Goal: Transaction & Acquisition: Purchase product/service

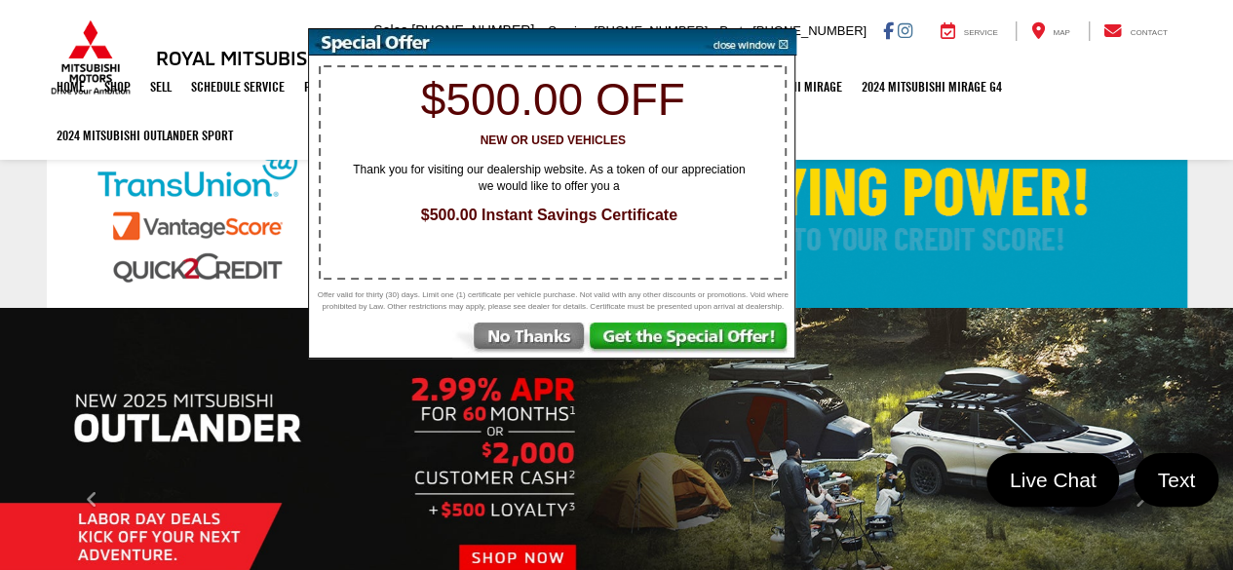
click at [778, 39] on img at bounding box center [747, 42] width 98 height 26
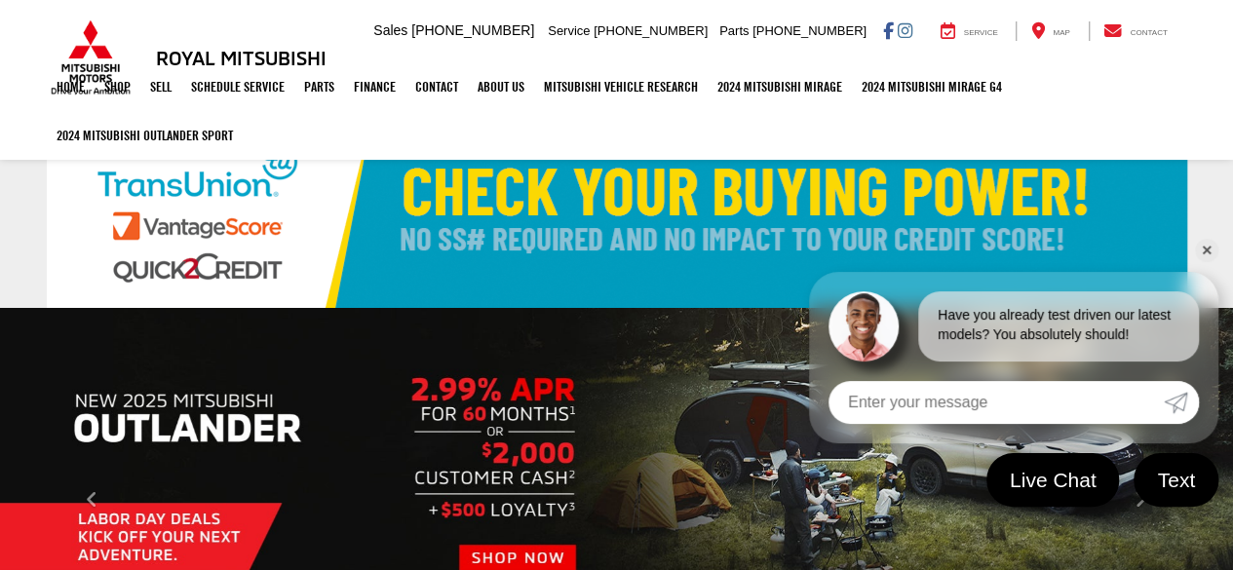
click at [1207, 248] on link "✕" at bounding box center [1206, 250] width 23 height 23
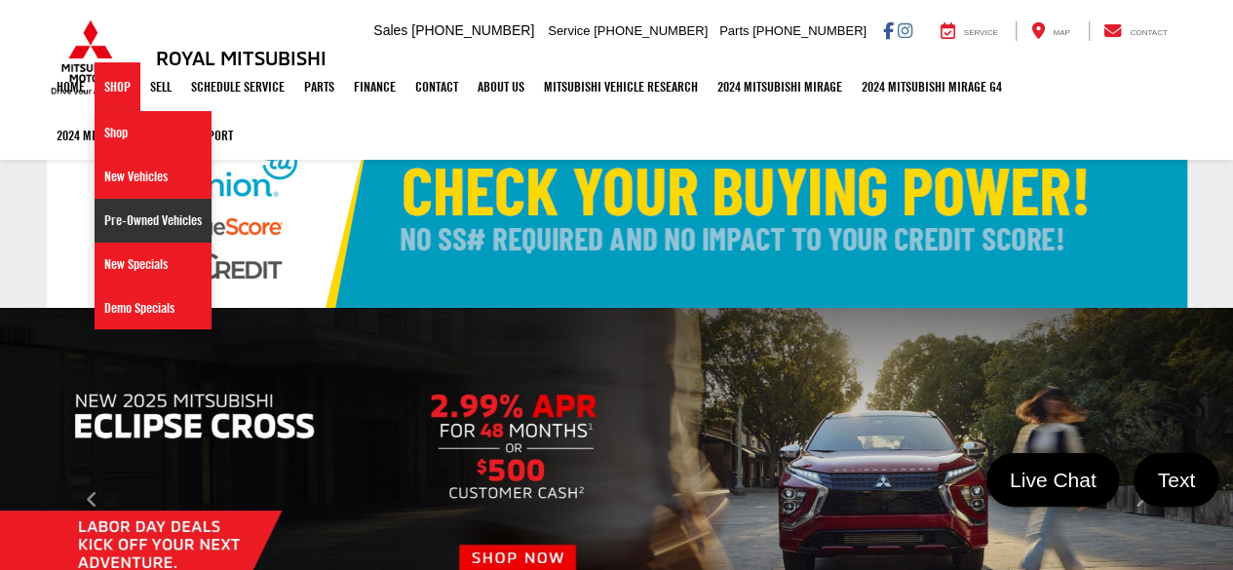
click at [132, 225] on link "Pre-Owned Vehicles" at bounding box center [153, 221] width 117 height 44
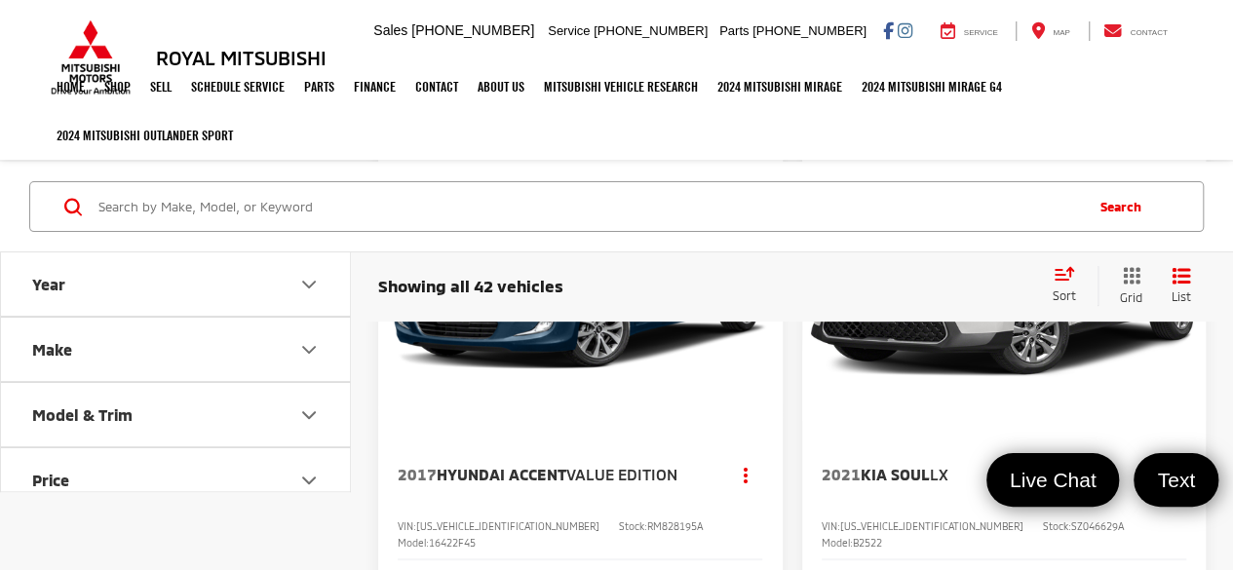
scroll to position [3882, 0]
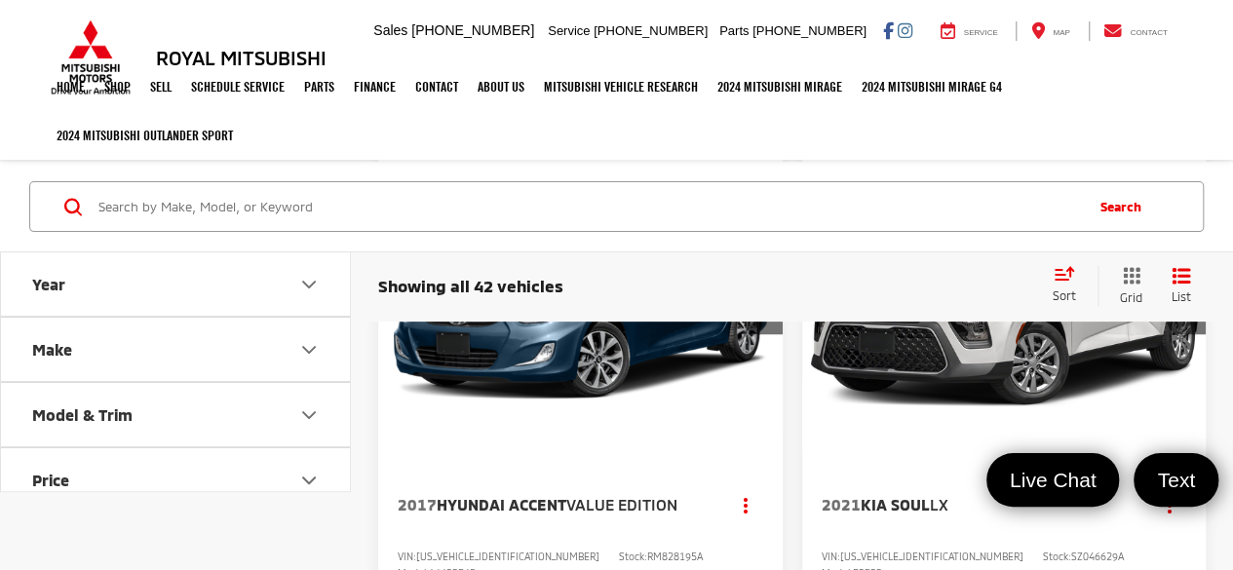
click at [914, 441] on img "2021 Kia Soul LX 0" at bounding box center [1004, 300] width 407 height 305
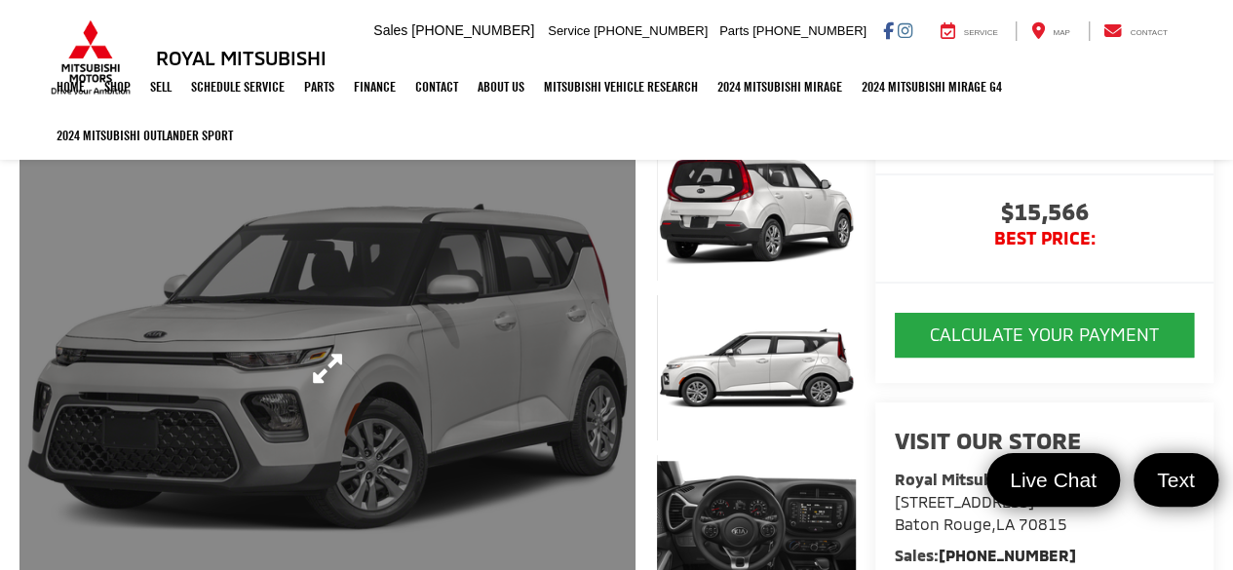
scroll to position [292, 0]
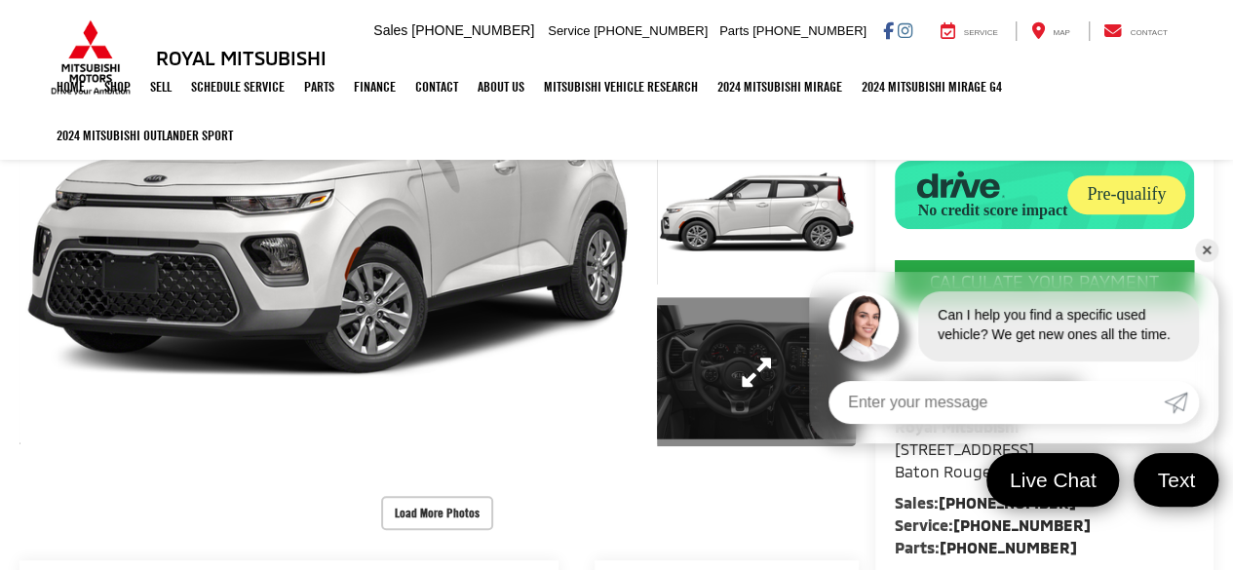
click at [732, 359] on link "Expand Photo 3" at bounding box center [756, 371] width 199 height 149
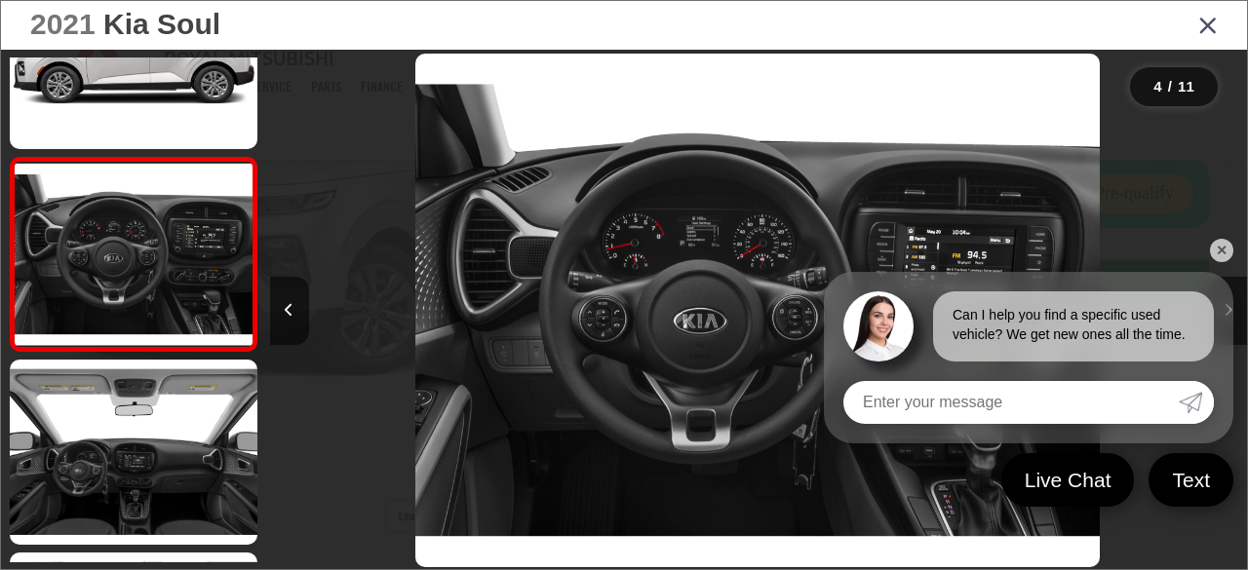
scroll to position [0, 2932]
click at [1224, 247] on link "✕" at bounding box center [1221, 250] width 23 height 23
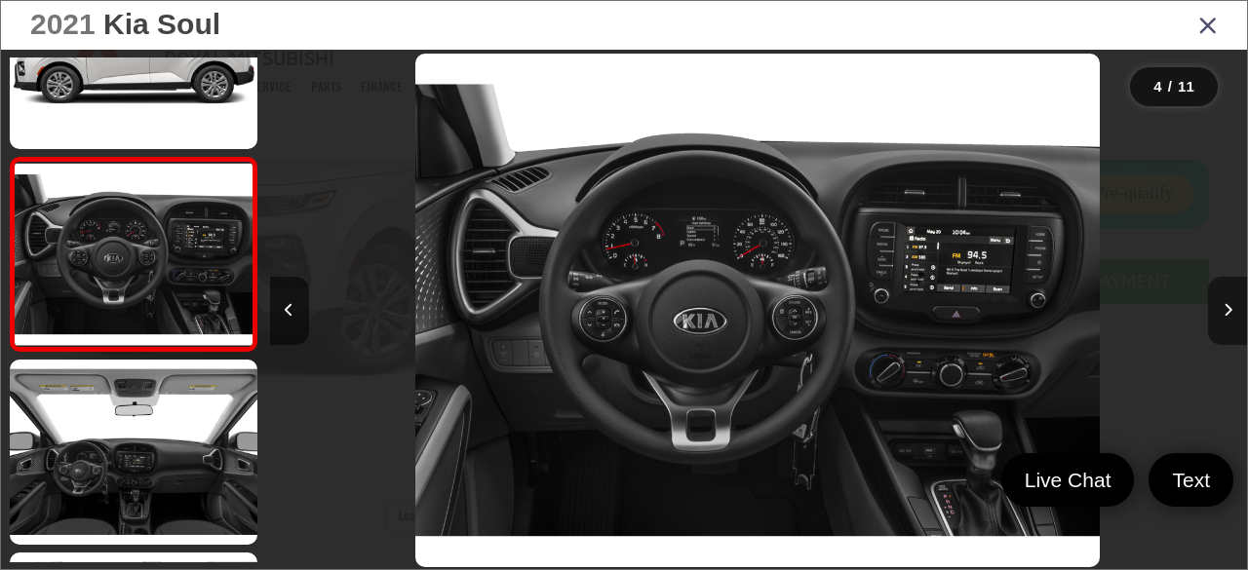
click at [1231, 308] on icon "Next image" at bounding box center [1227, 310] width 9 height 14
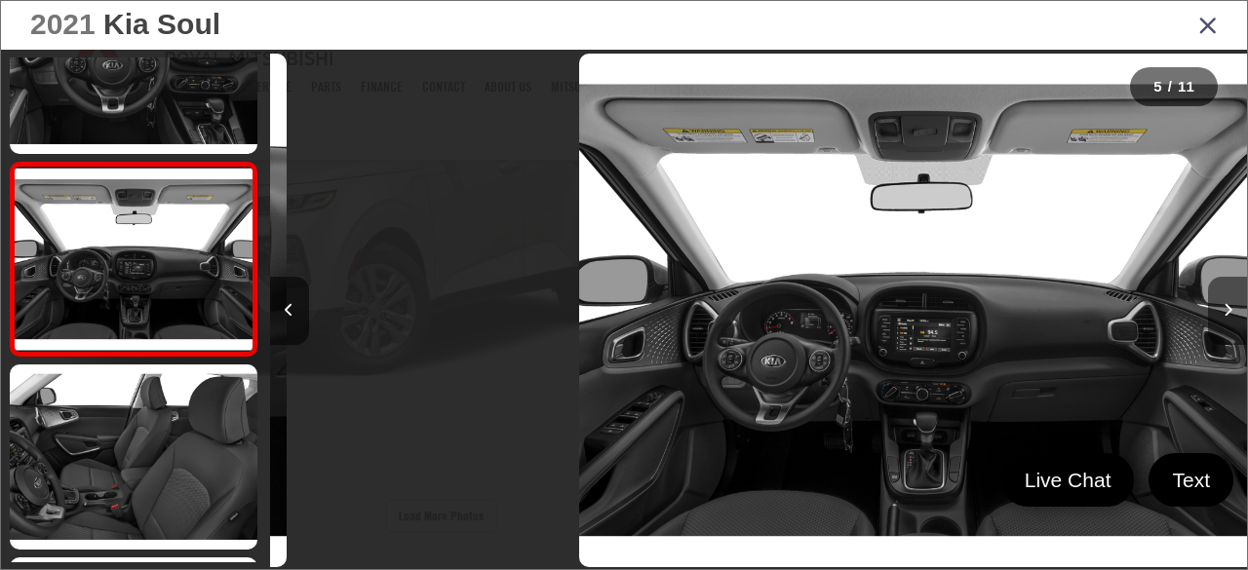
scroll to position [675, 0]
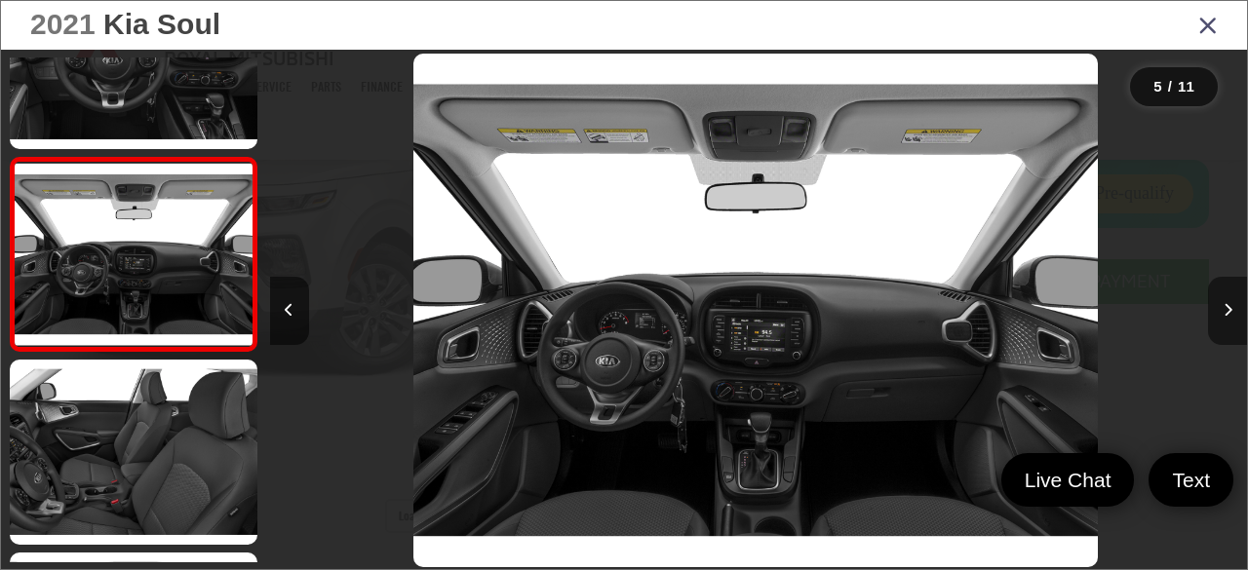
click at [1231, 308] on icon "Next image" at bounding box center [1227, 310] width 9 height 14
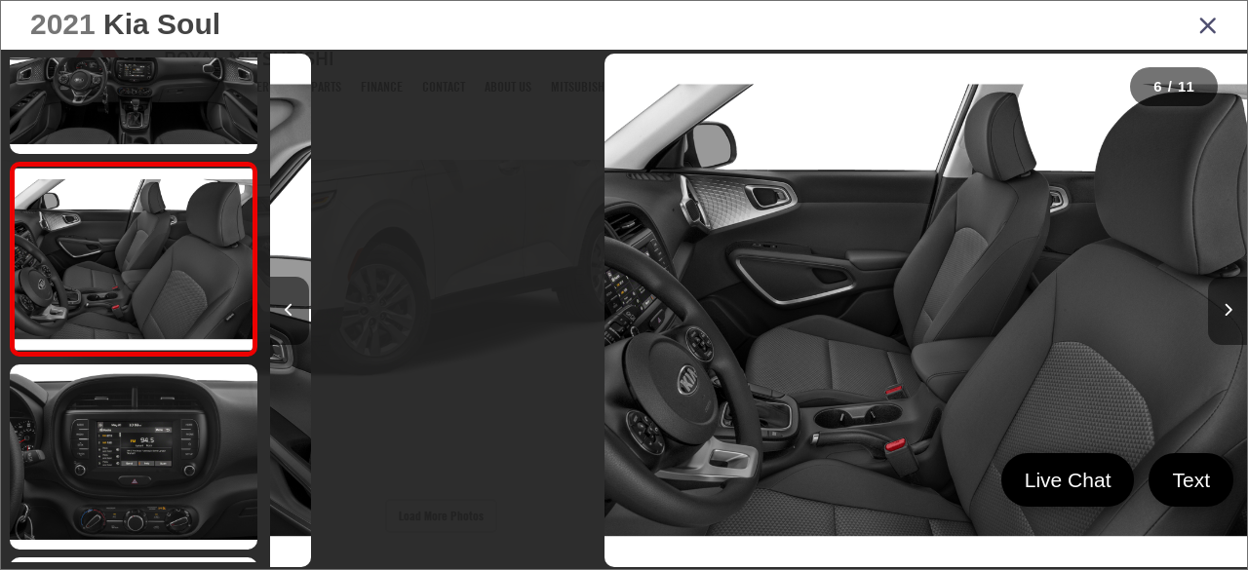
scroll to position [868, 0]
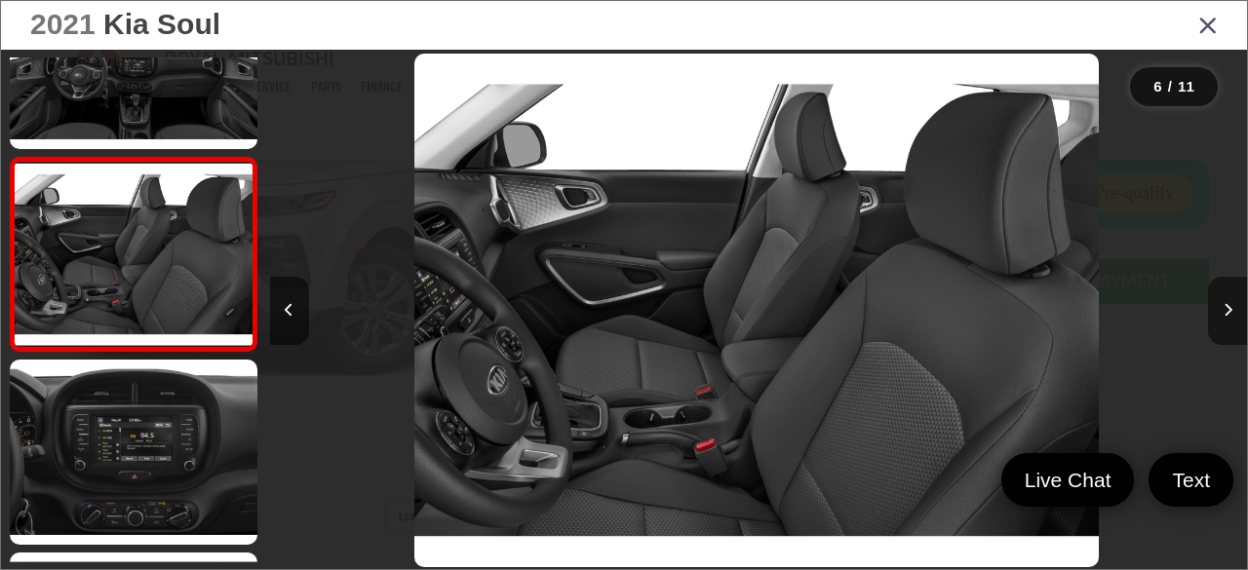
click at [1231, 308] on icon "Next image" at bounding box center [1227, 310] width 9 height 14
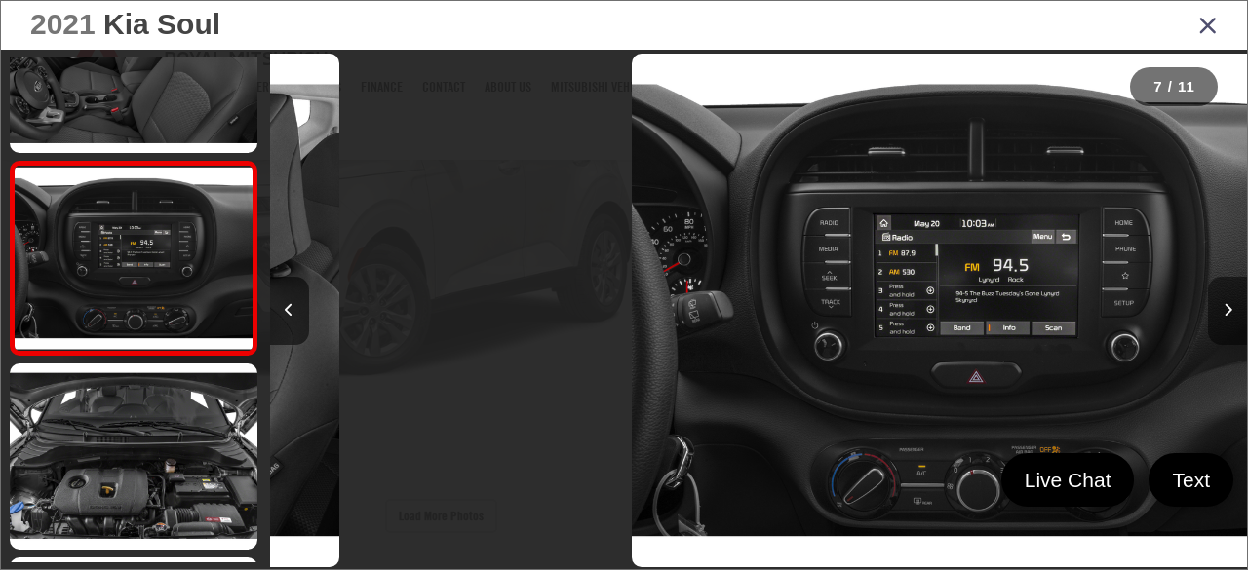
scroll to position [1061, 0]
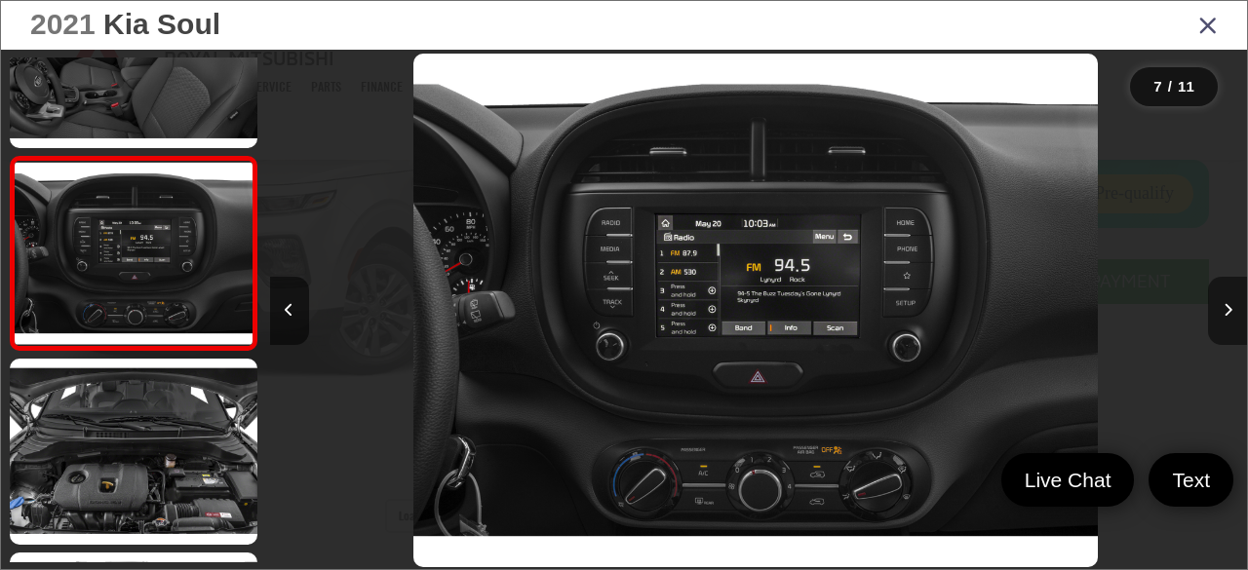
click at [1231, 308] on icon "Next image" at bounding box center [1227, 310] width 9 height 14
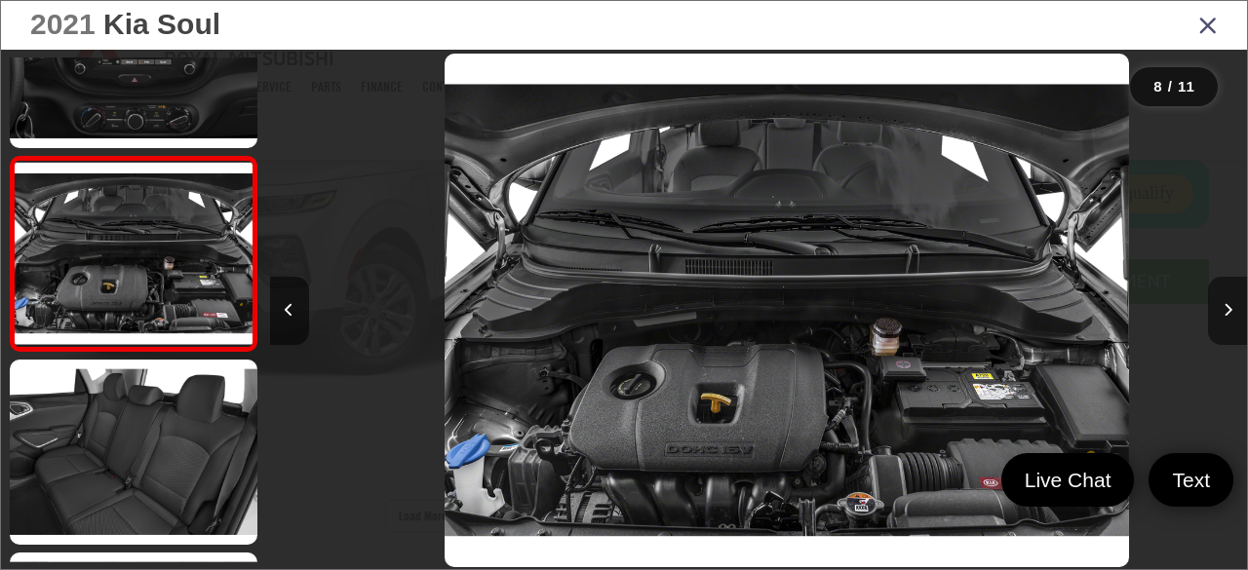
scroll to position [0, 6843]
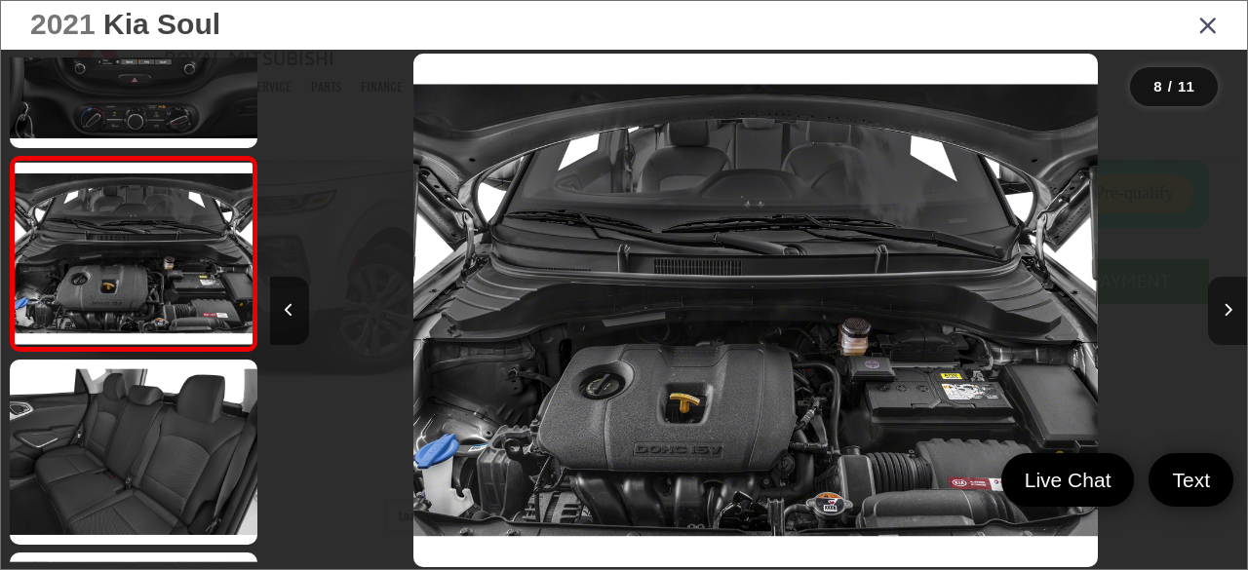
click at [1231, 307] on icon "Next image" at bounding box center [1227, 310] width 9 height 14
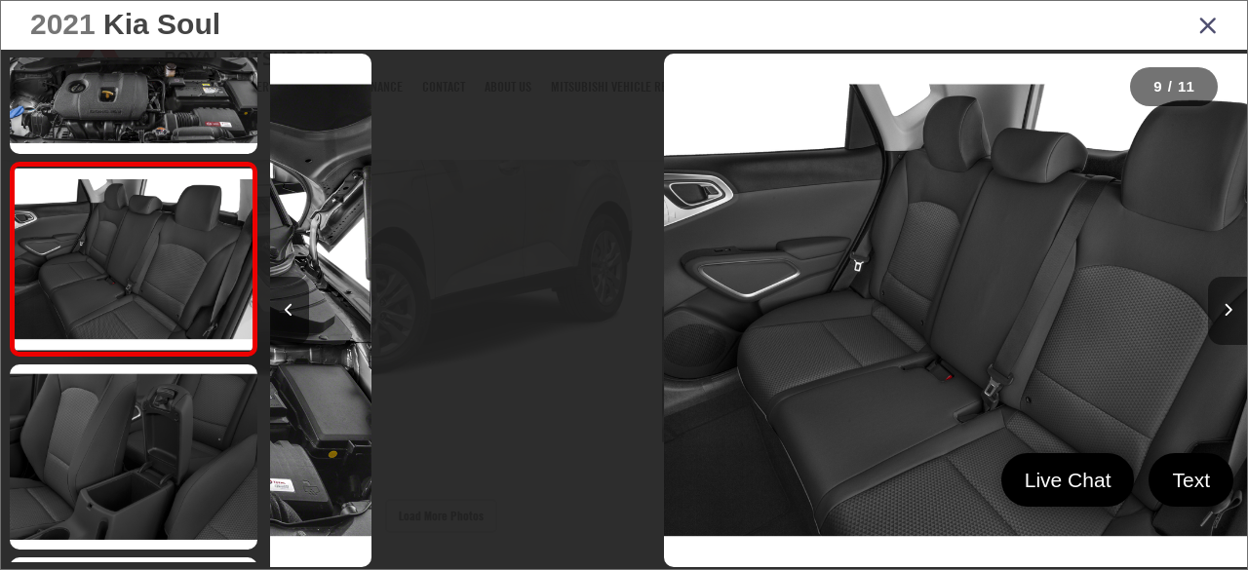
scroll to position [1447, 0]
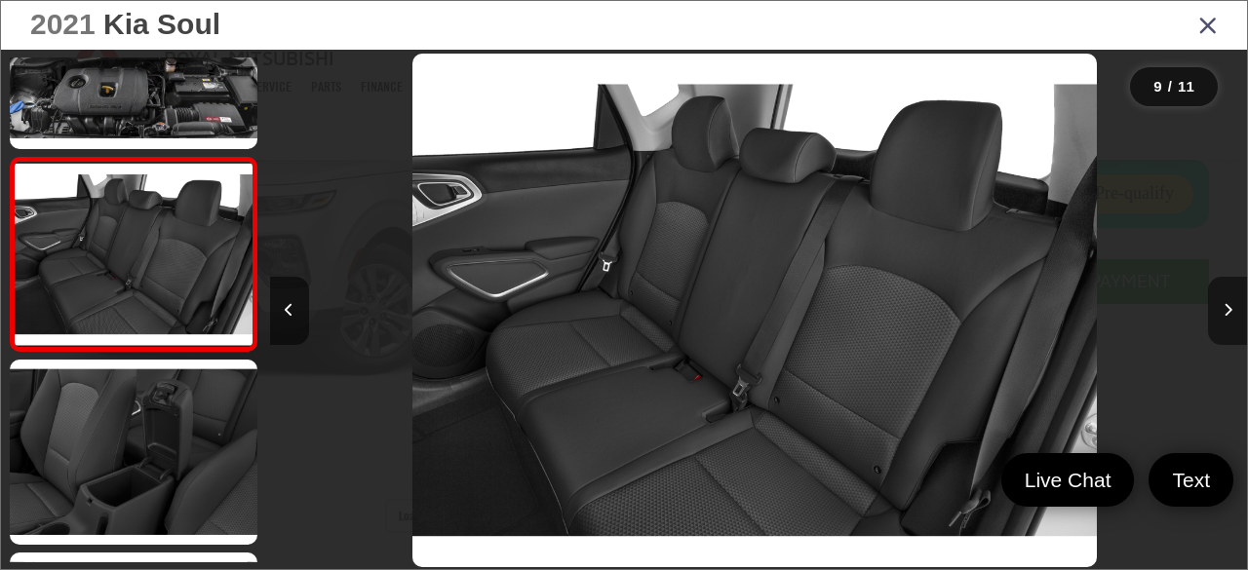
click at [1231, 307] on icon "Next image" at bounding box center [1227, 310] width 9 height 14
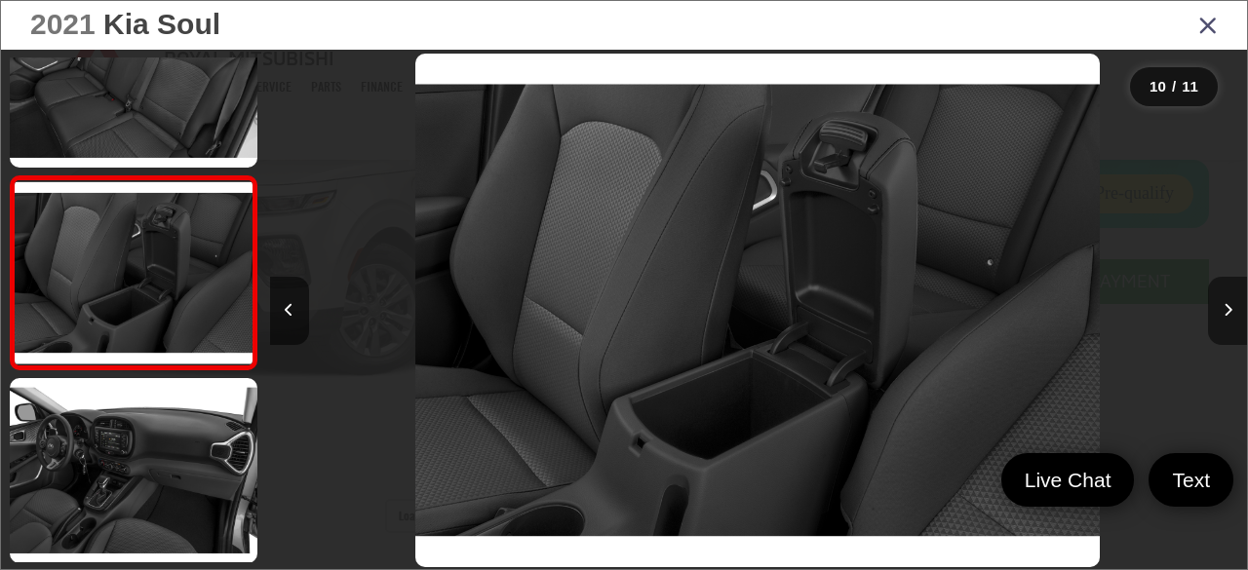
scroll to position [0, 8798]
click at [1231, 307] on icon "Next image" at bounding box center [1227, 310] width 9 height 14
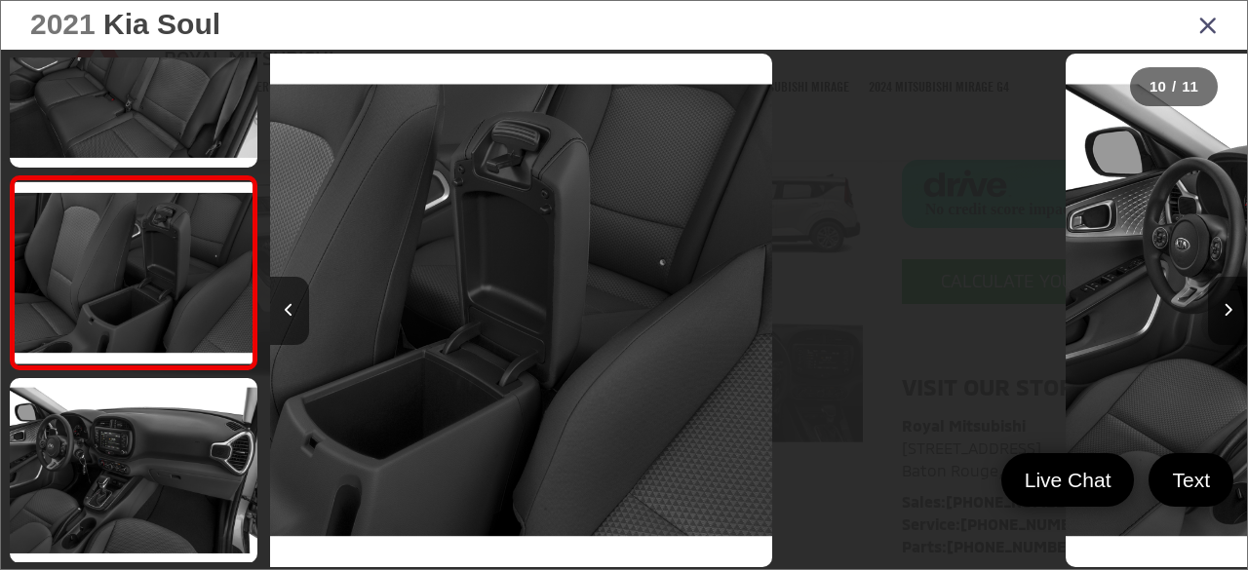
click at [1231, 307] on div at bounding box center [1124, 310] width 245 height 521
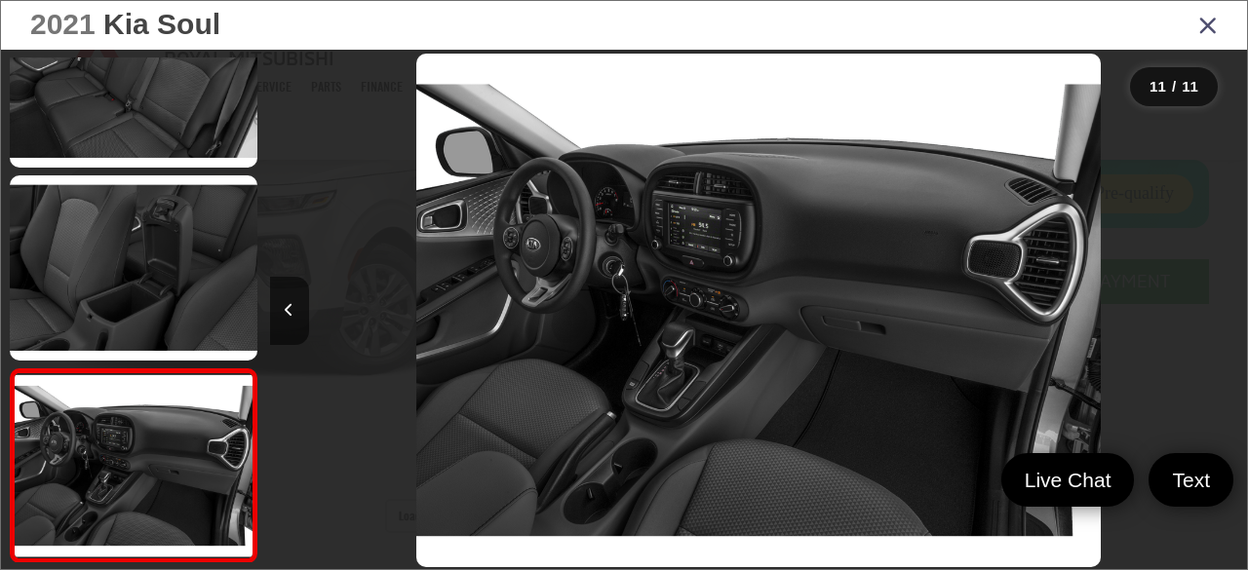
scroll to position [0, 9776]
click at [1231, 307] on div at bounding box center [1124, 310] width 245 height 521
click at [293, 306] on button "Previous image" at bounding box center [289, 311] width 39 height 68
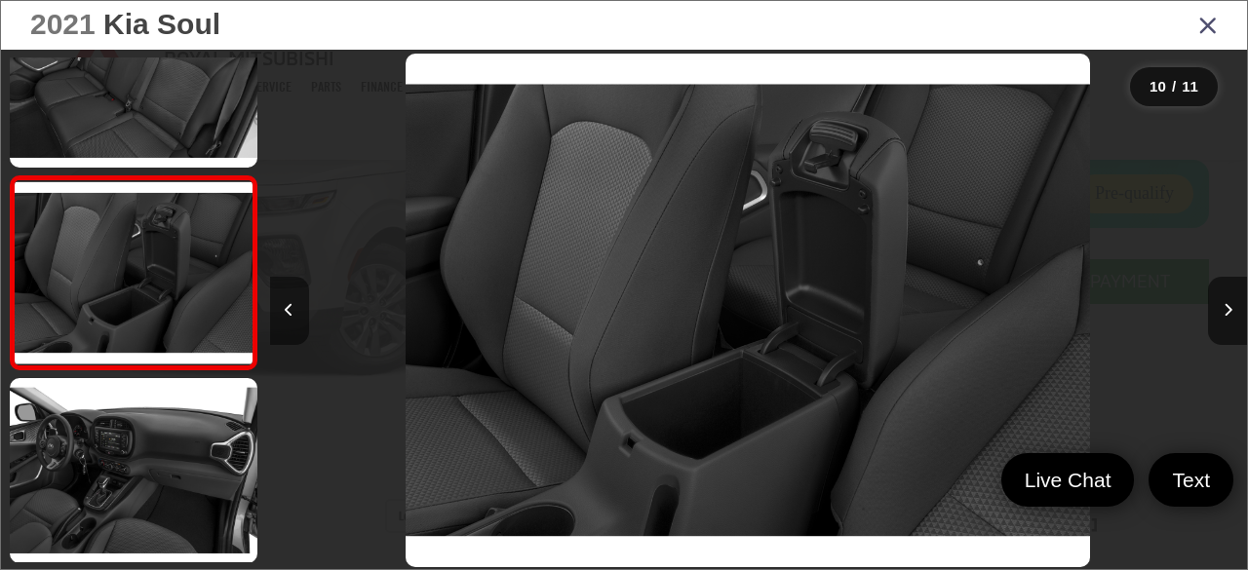
click at [293, 306] on button "Previous image" at bounding box center [289, 311] width 39 height 68
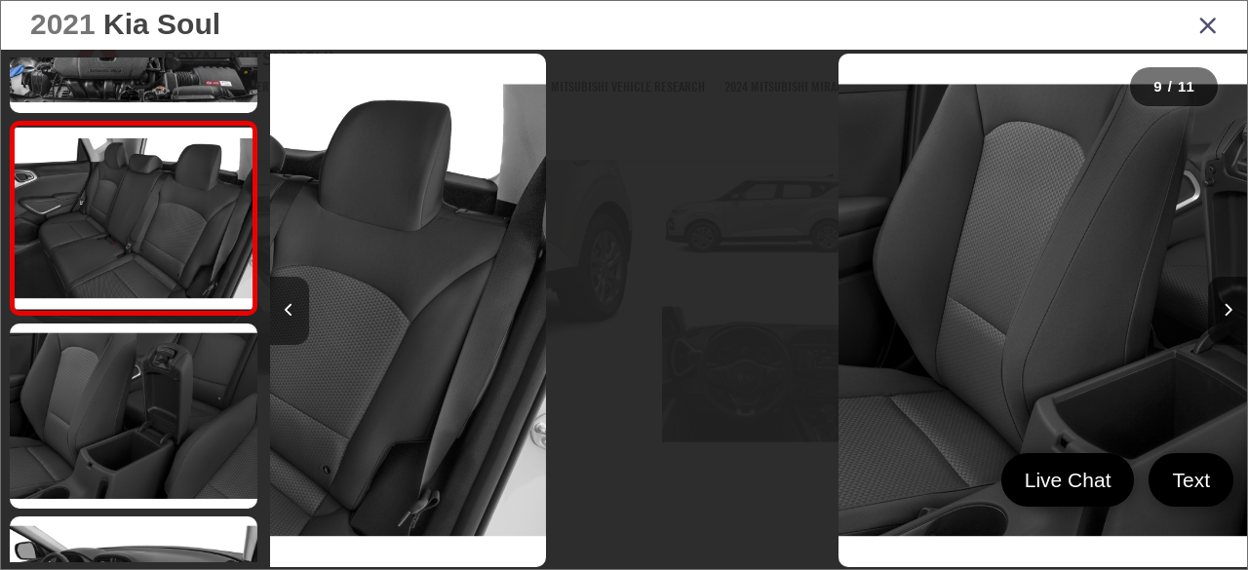
scroll to position [0, 0]
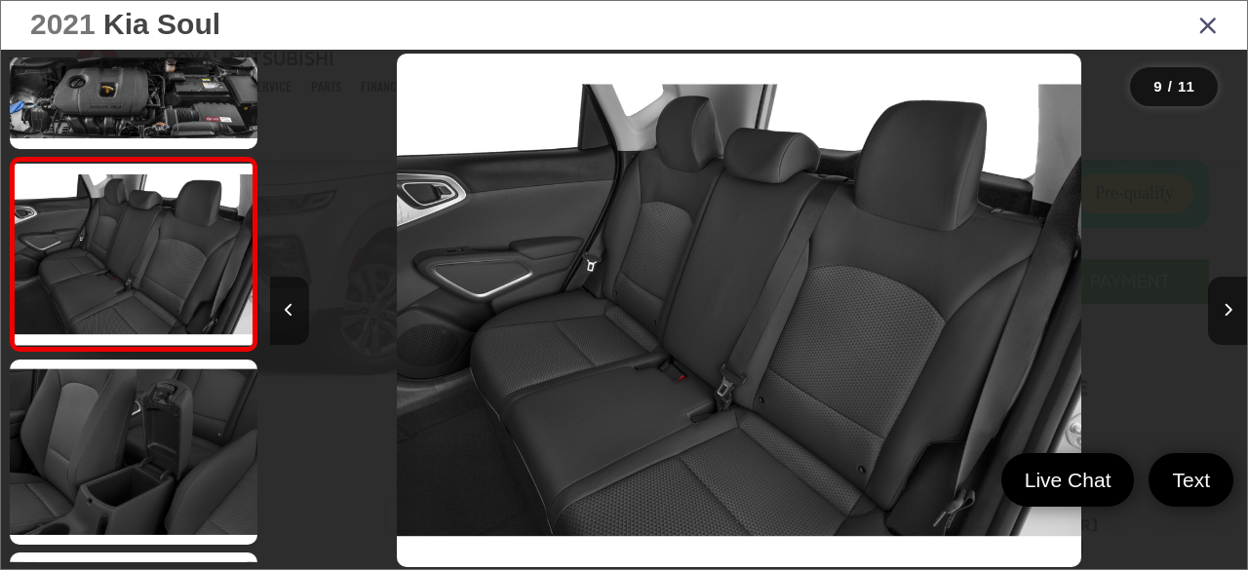
click at [293, 306] on button "Previous image" at bounding box center [289, 311] width 39 height 68
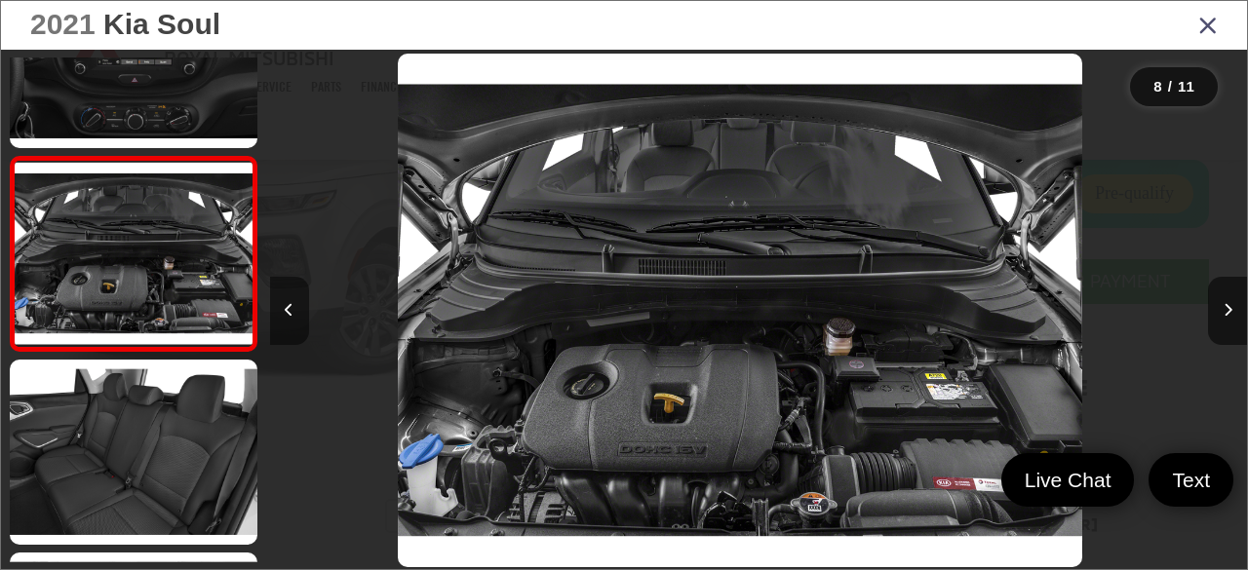
click at [293, 306] on button "Previous image" at bounding box center [289, 311] width 39 height 68
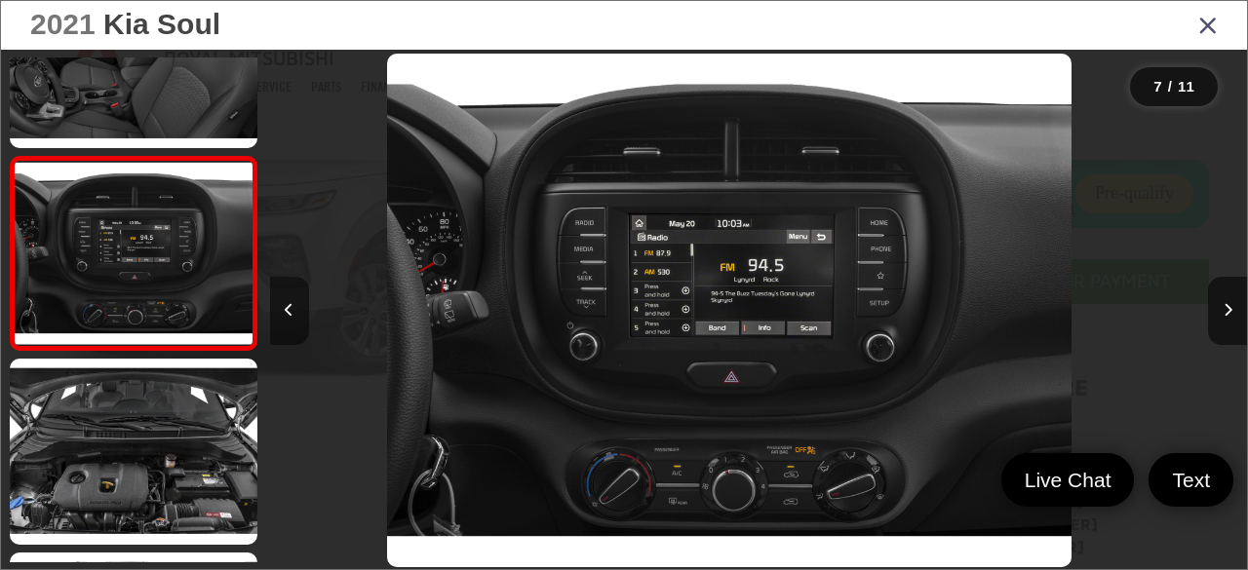
click at [293, 306] on button "Previous image" at bounding box center [289, 311] width 39 height 68
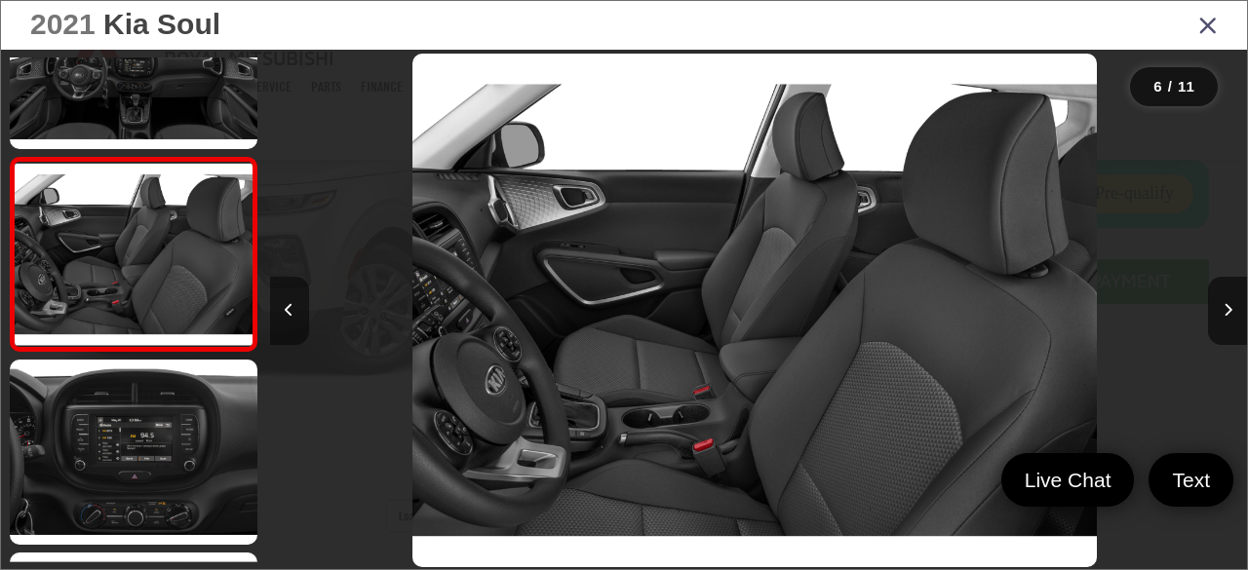
click at [293, 306] on button "Previous image" at bounding box center [289, 311] width 39 height 68
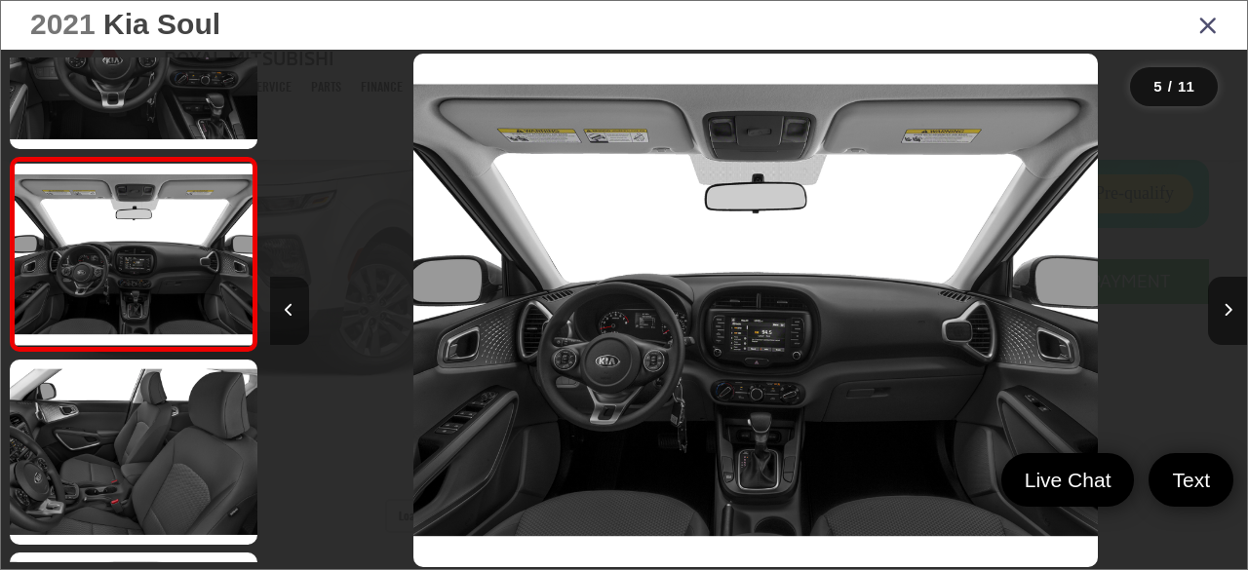
click at [293, 306] on button "Previous image" at bounding box center [289, 311] width 39 height 68
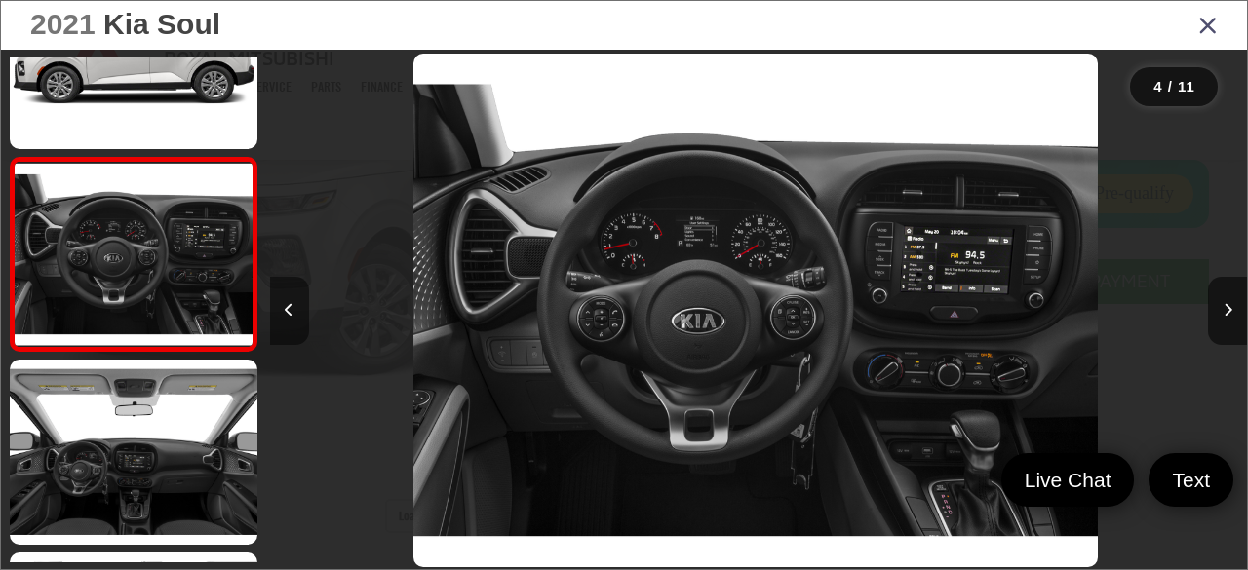
click at [293, 306] on button "Previous image" at bounding box center [289, 311] width 39 height 68
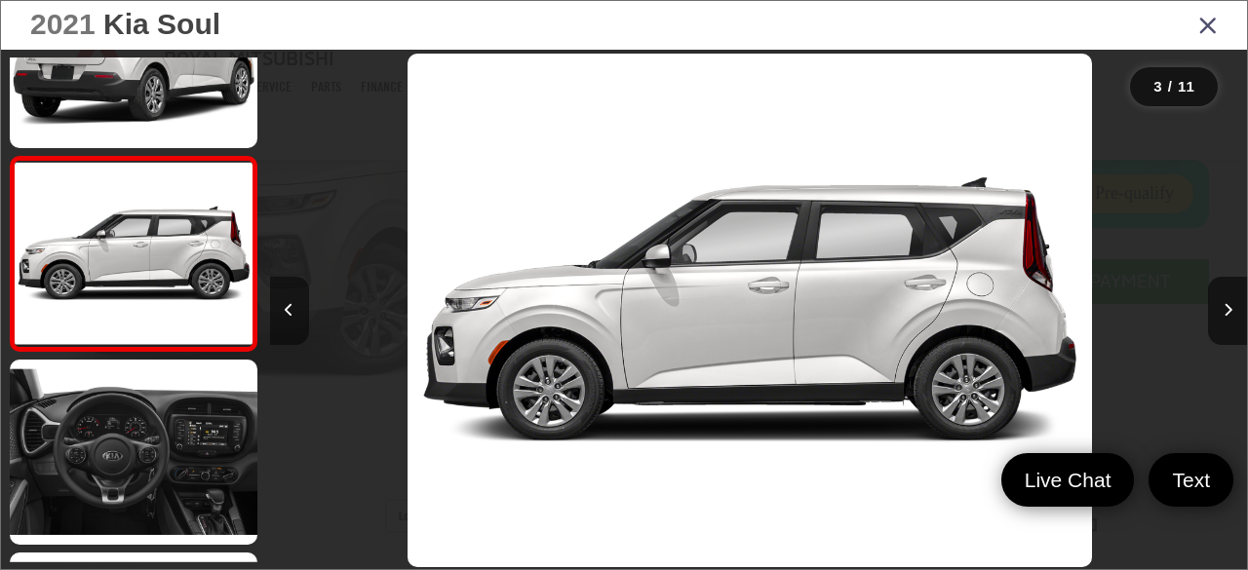
click at [293, 306] on button "Previous image" at bounding box center [289, 311] width 39 height 68
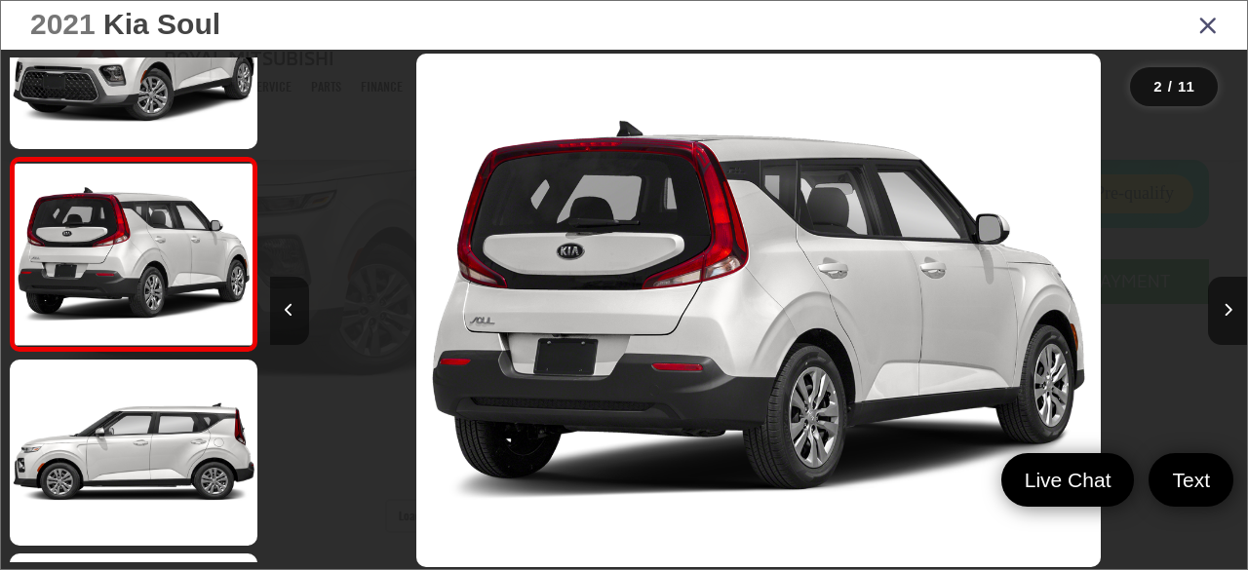
click at [293, 306] on button "Previous image" at bounding box center [289, 311] width 39 height 68
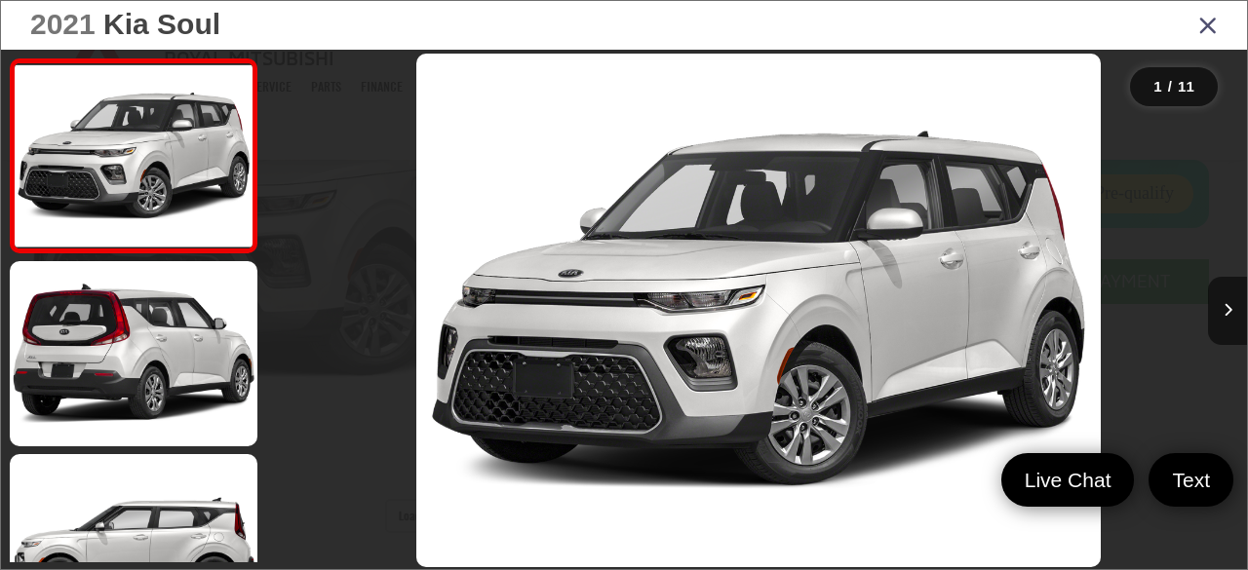
click at [1205, 24] on icon "Close gallery" at bounding box center [1207, 24] width 19 height 25
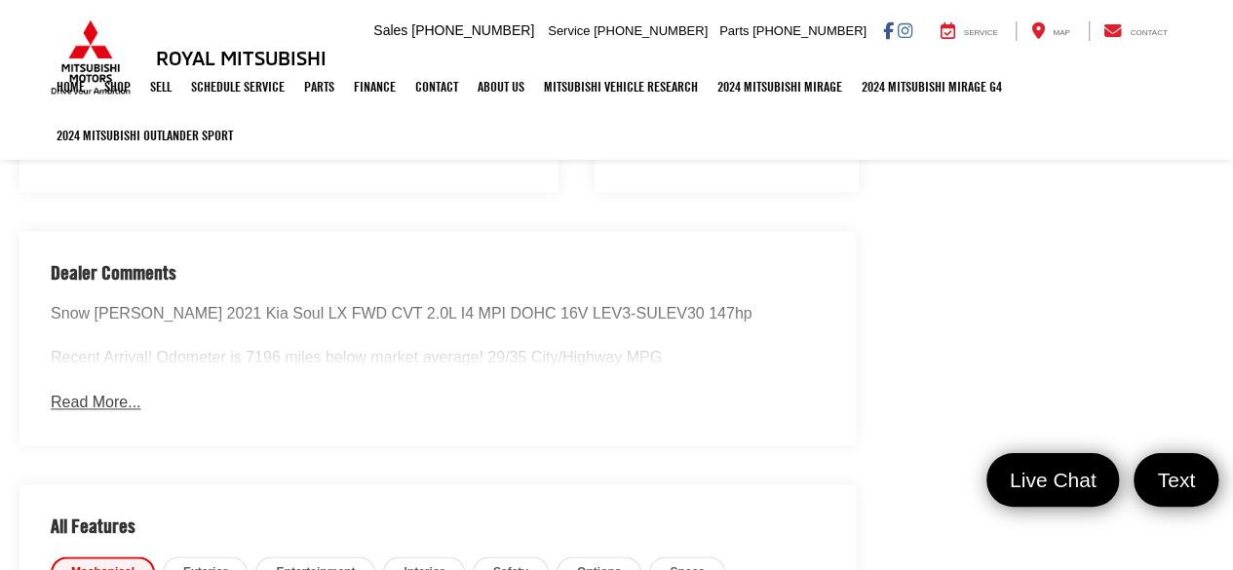
click at [92, 401] on button "Read More..." at bounding box center [96, 403] width 90 height 22
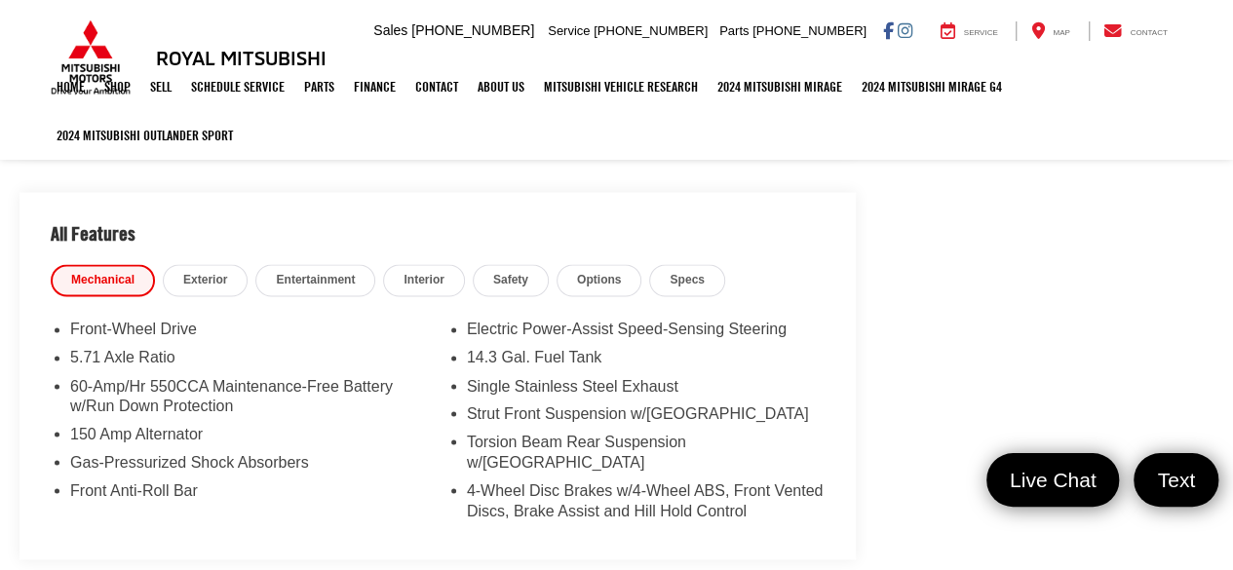
click at [334, 279] on span "Entertainment" at bounding box center [315, 280] width 79 height 17
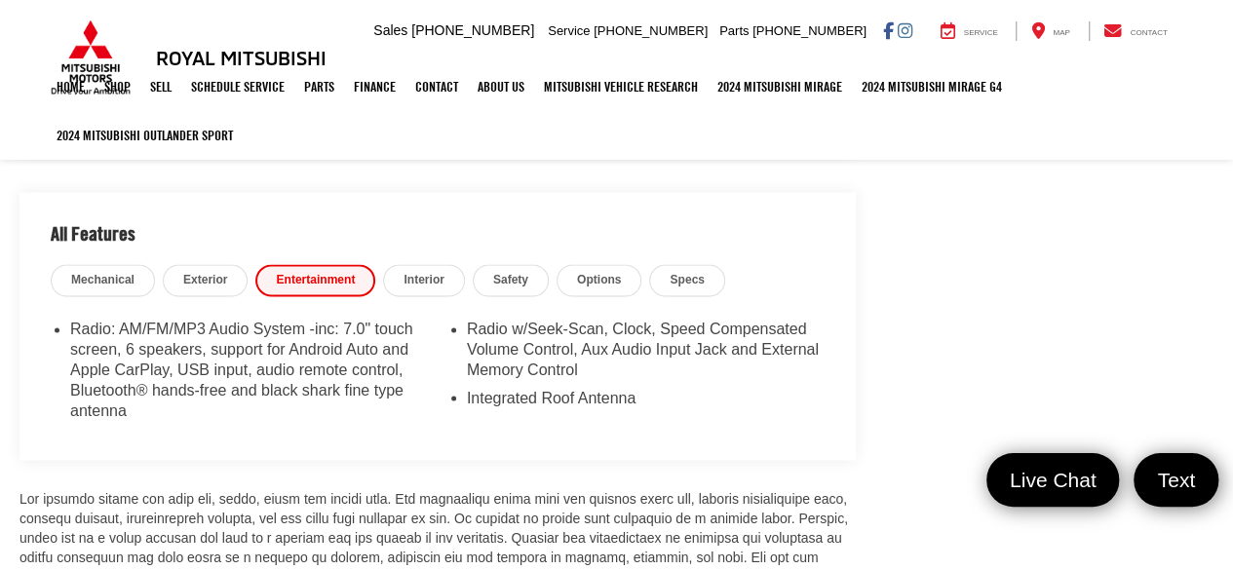
click at [204, 274] on span "Exterior" at bounding box center [205, 280] width 44 height 17
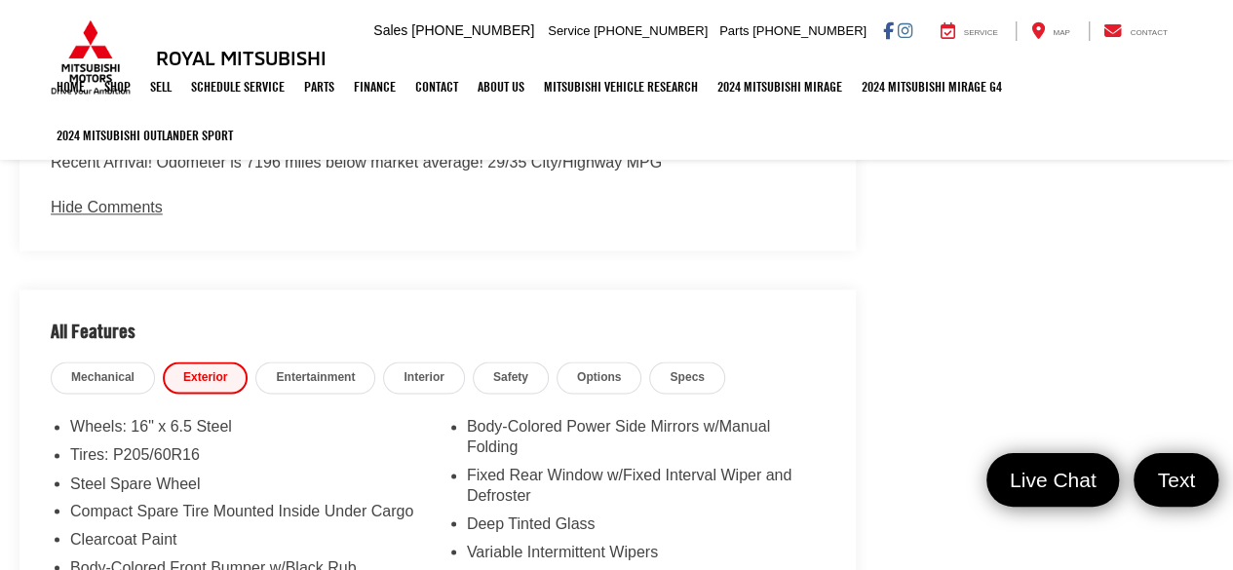
click at [121, 371] on span "Mechanical" at bounding box center [102, 377] width 63 height 17
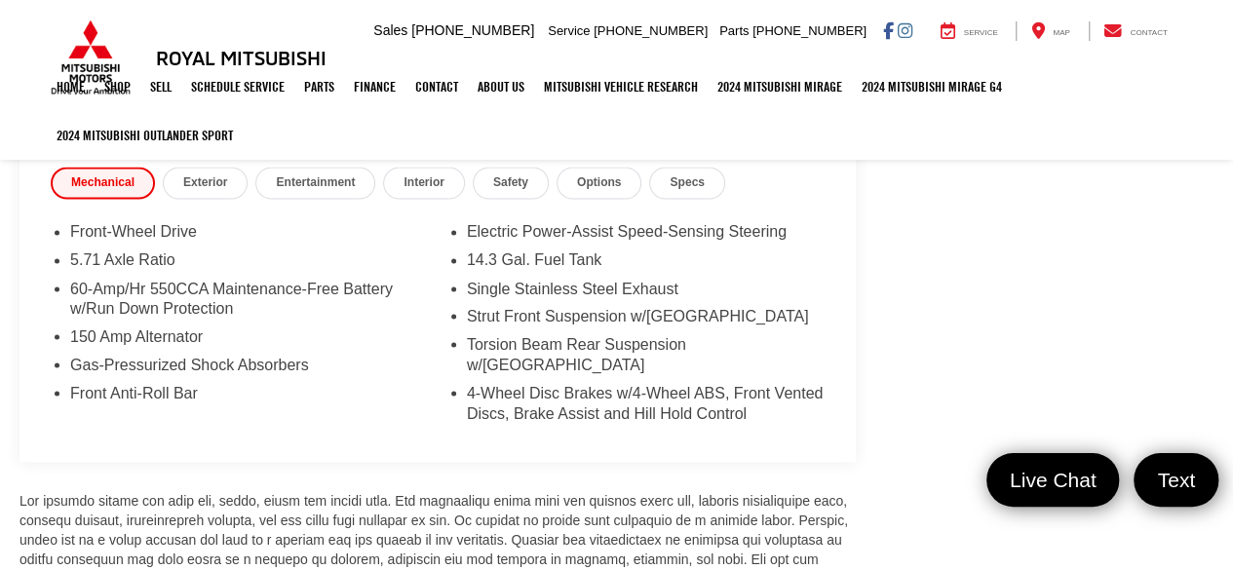
click at [596, 180] on span "Options" at bounding box center [599, 182] width 44 height 17
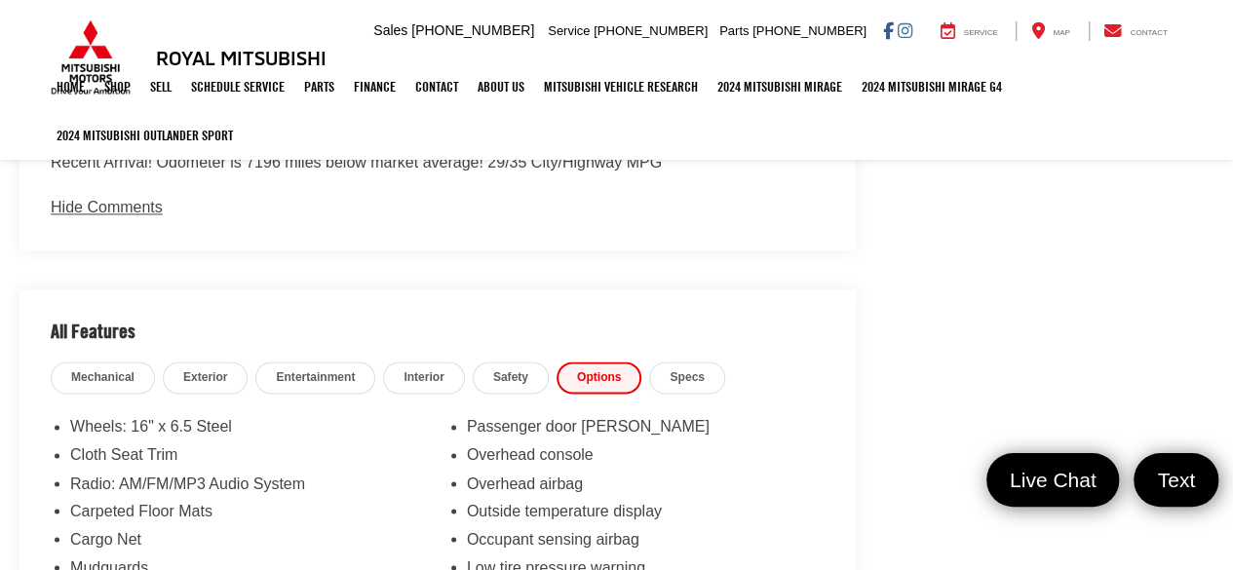
click at [433, 369] on span "Interior" at bounding box center [424, 377] width 40 height 17
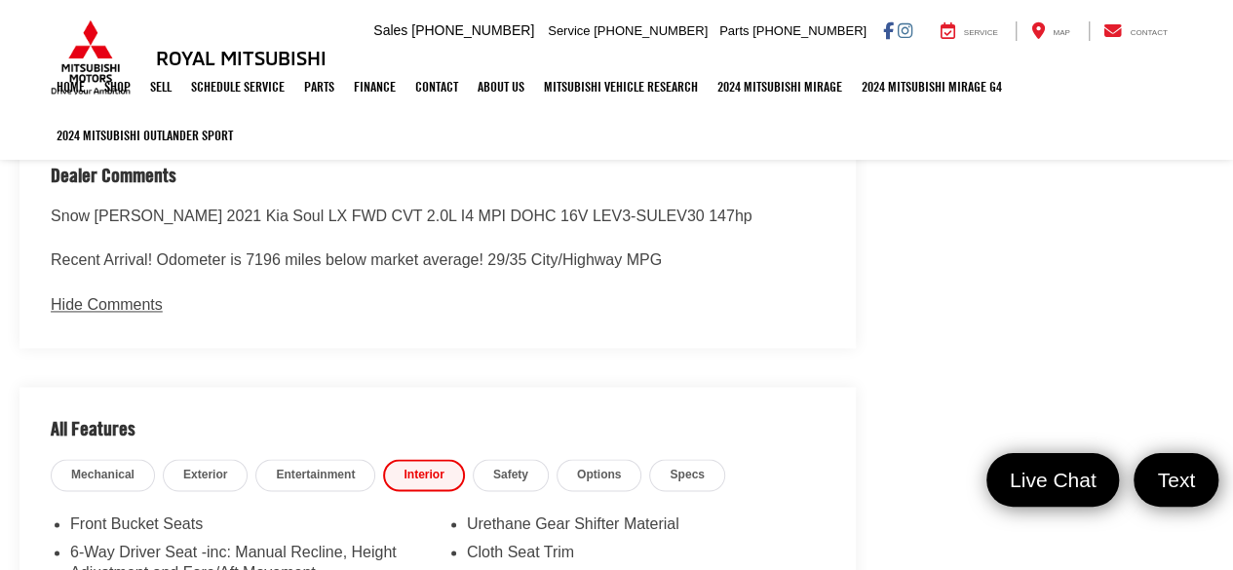
click at [327, 470] on span "Entertainment" at bounding box center [315, 475] width 79 height 17
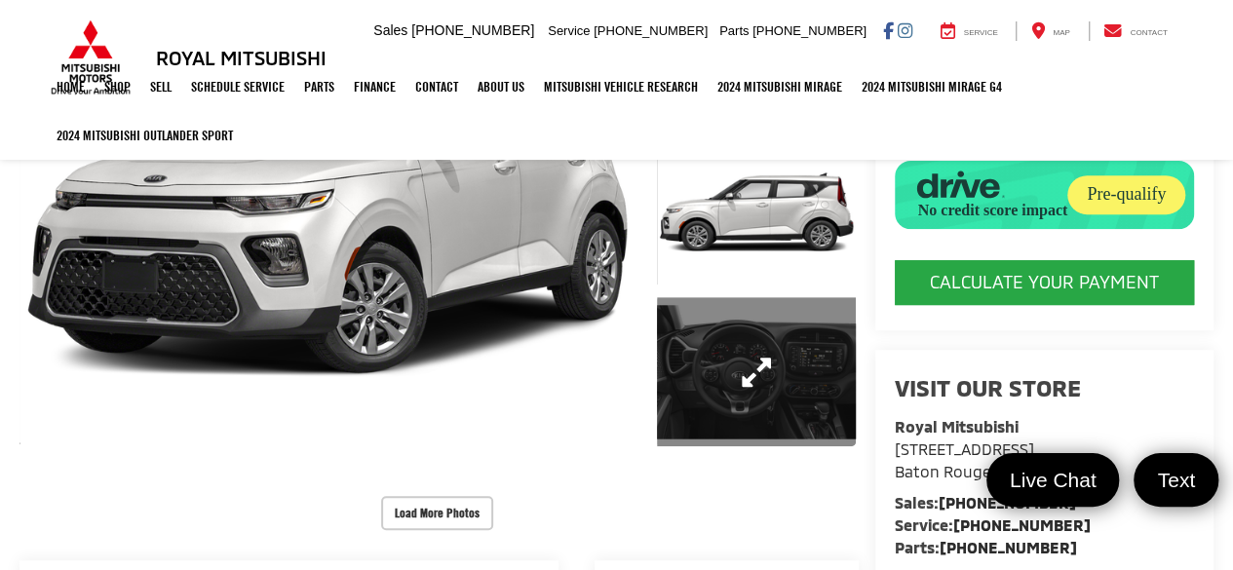
scroll to position [292, 0]
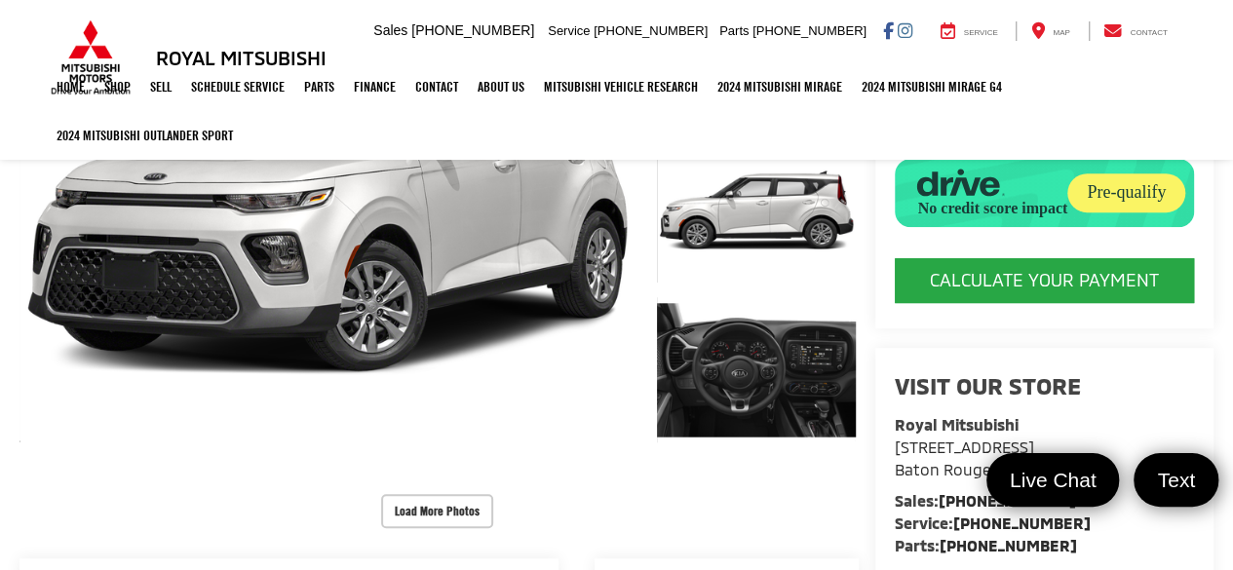
click at [895, 241] on capital-one-entry-button at bounding box center [895, 241] width 0 height 0
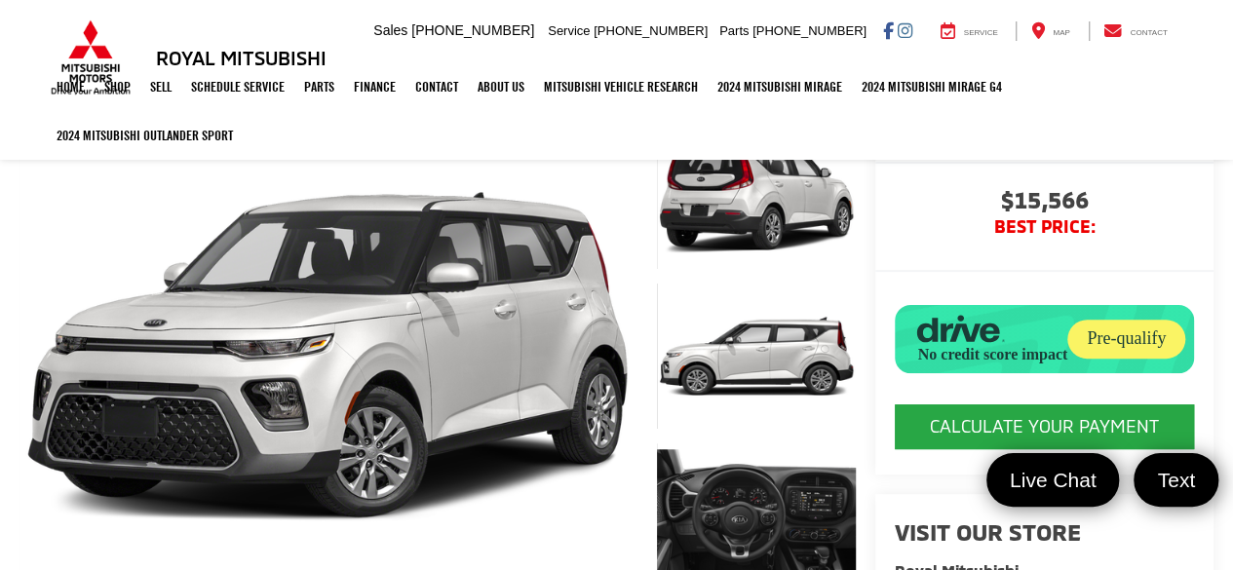
scroll to position [0, 0]
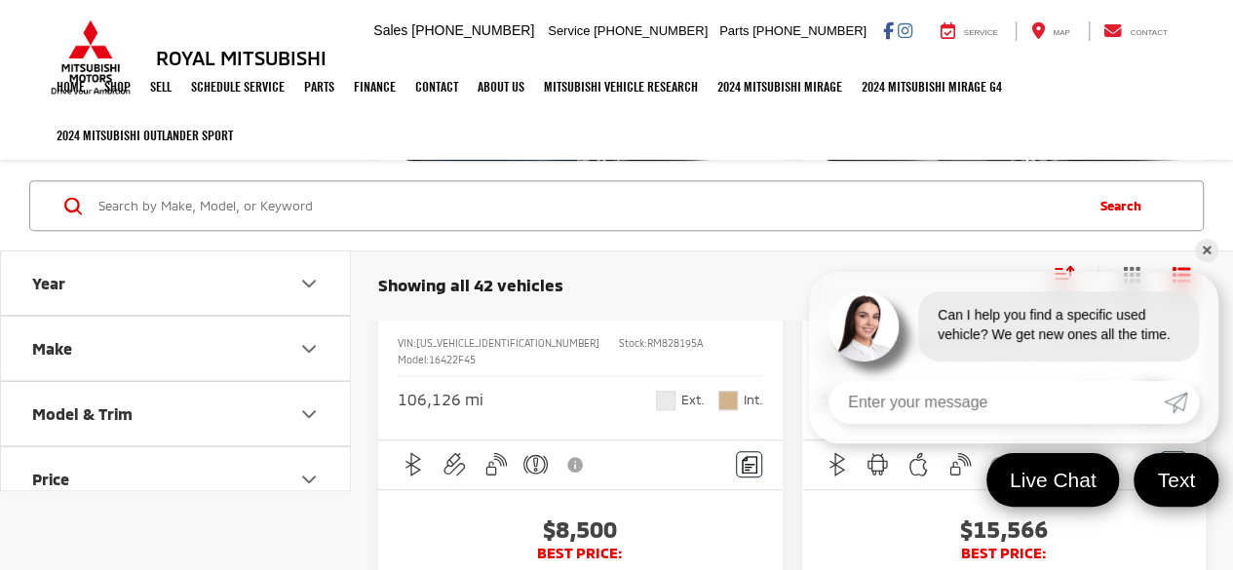
scroll to position [4067, 0]
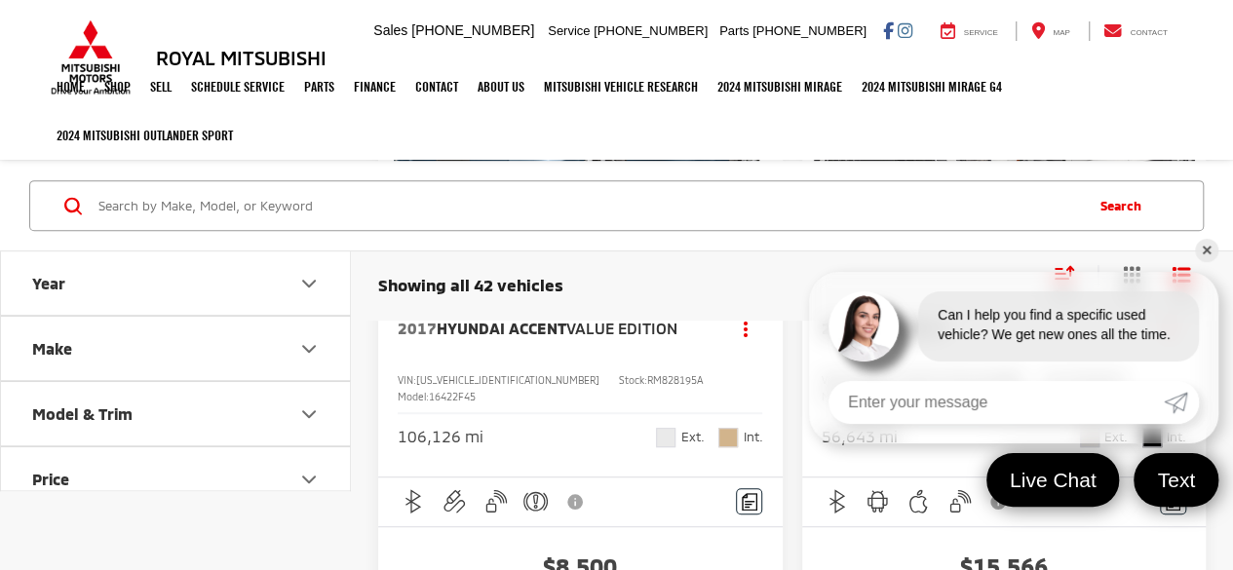
click at [575, 277] on img "2017 Hyundai Accent Value Edition 0" at bounding box center [580, 124] width 407 height 305
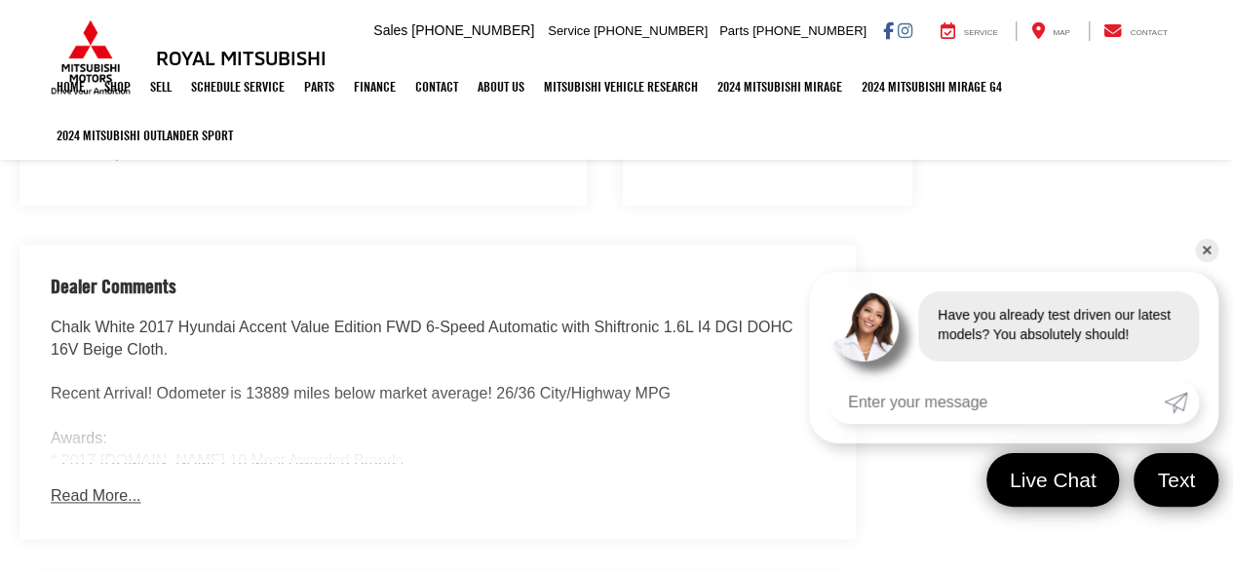
scroll to position [1168, 0]
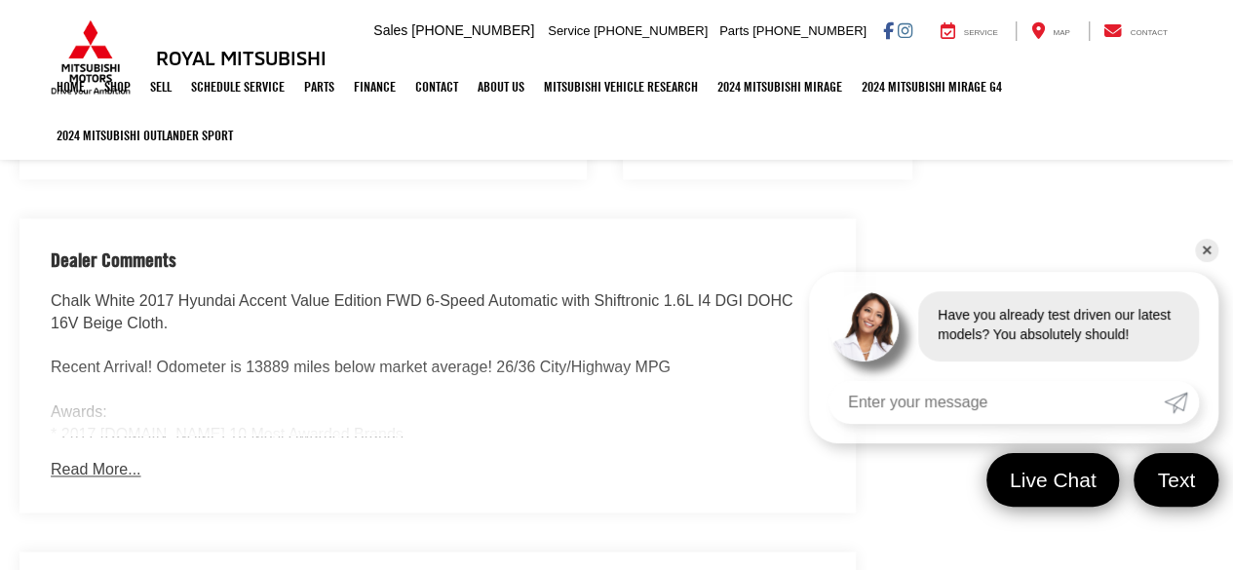
click at [76, 466] on button "Read More..." at bounding box center [96, 470] width 90 height 22
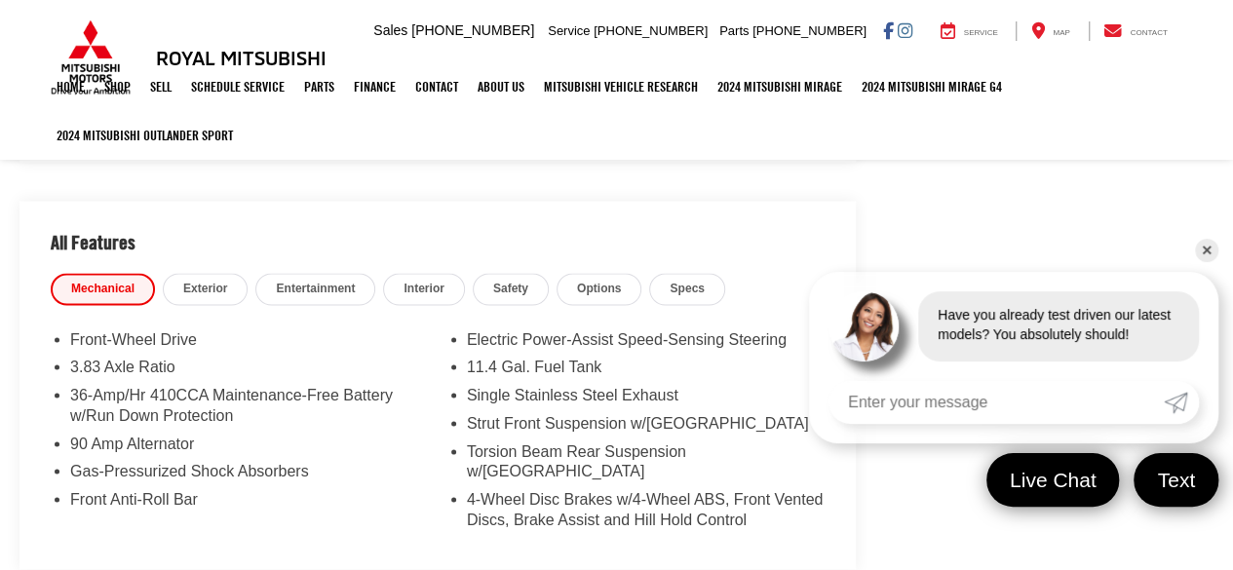
scroll to position [1558, 0]
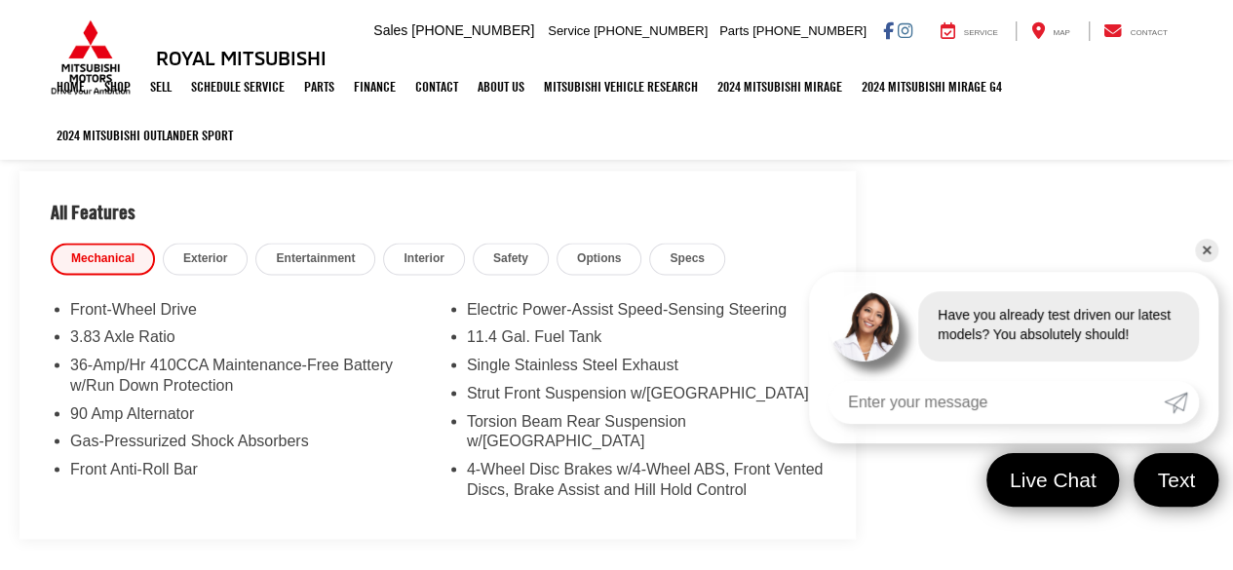
click at [341, 252] on span "Entertainment" at bounding box center [315, 259] width 79 height 17
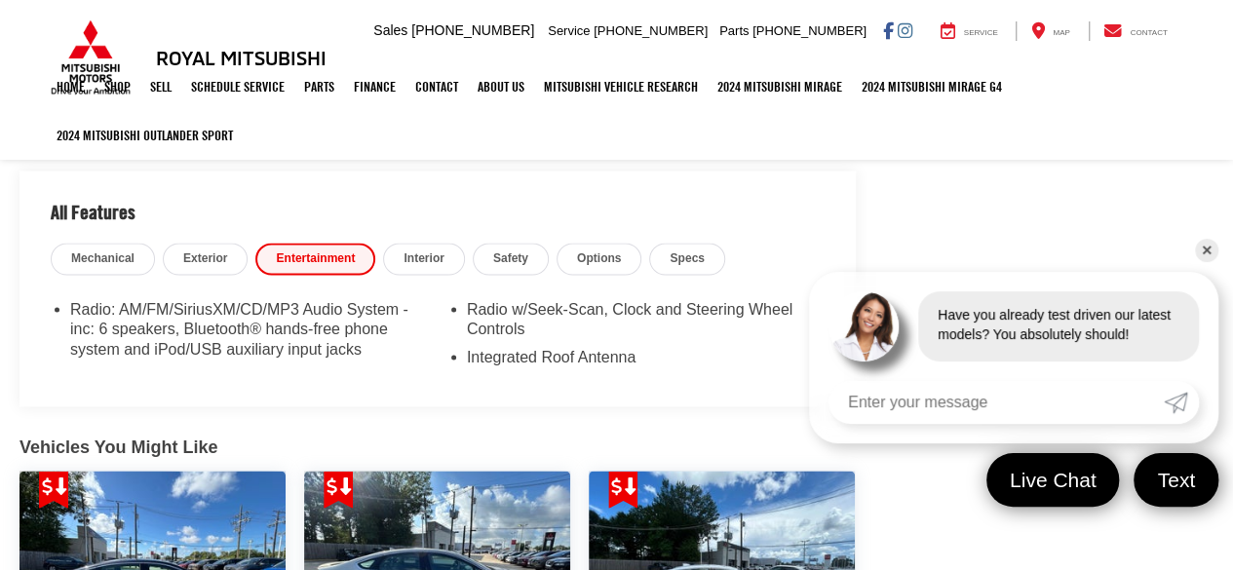
click at [206, 251] on span "Exterior" at bounding box center [205, 259] width 44 height 17
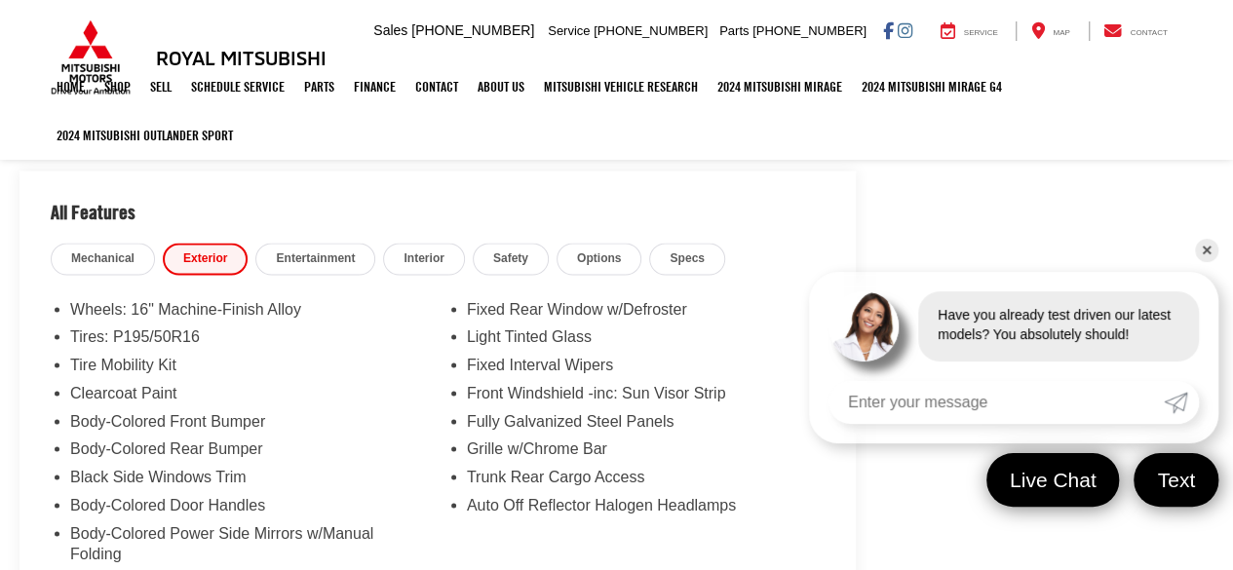
click at [416, 253] on span "Interior" at bounding box center [424, 259] width 40 height 17
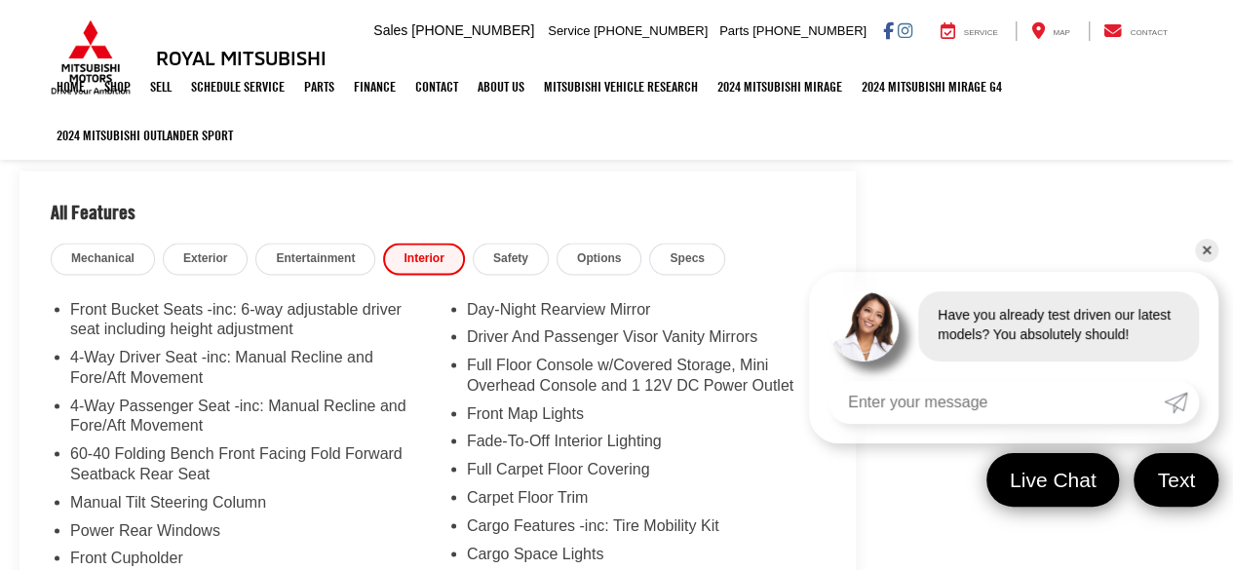
click at [612, 251] on span "Options" at bounding box center [599, 259] width 44 height 17
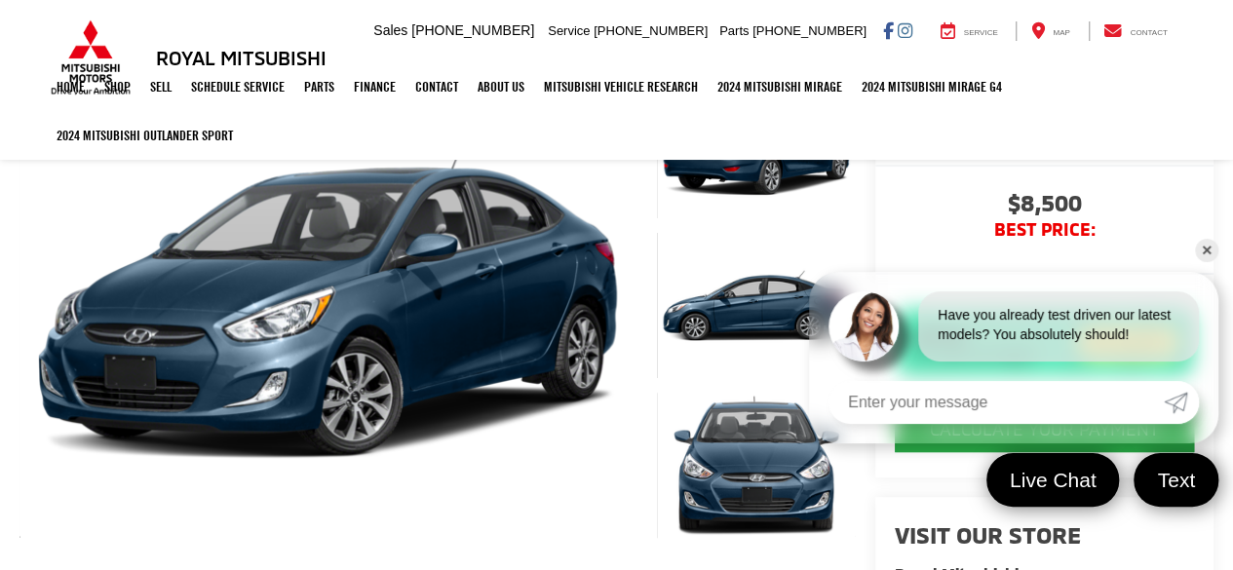
scroll to position [390, 0]
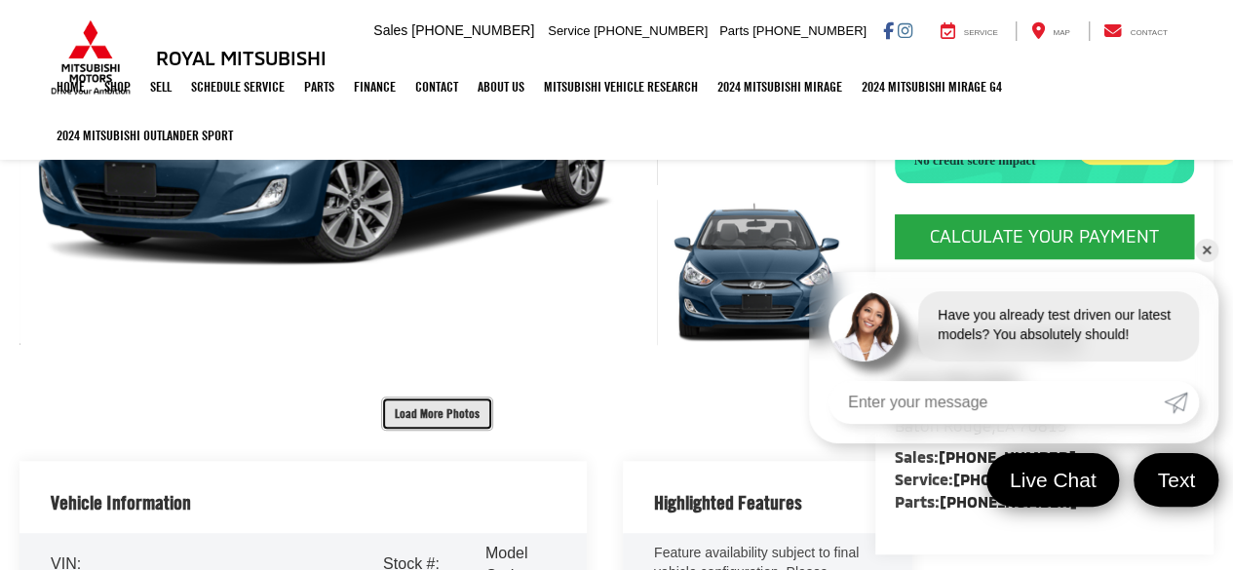
click at [417, 397] on button "Load More Photos" at bounding box center [437, 414] width 112 height 34
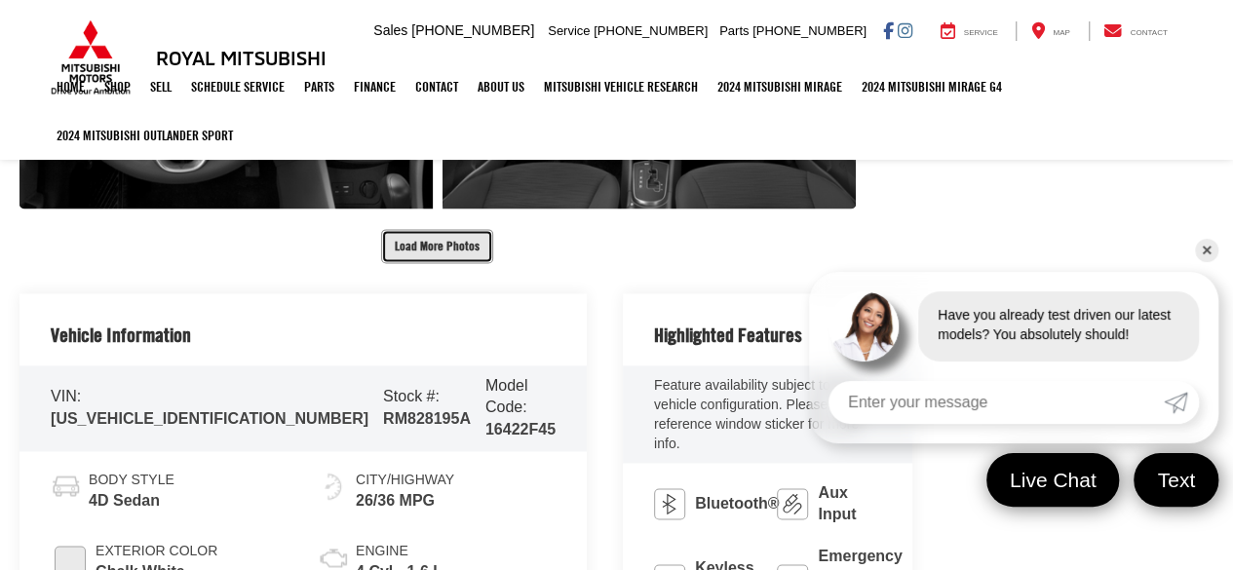
scroll to position [975, 0]
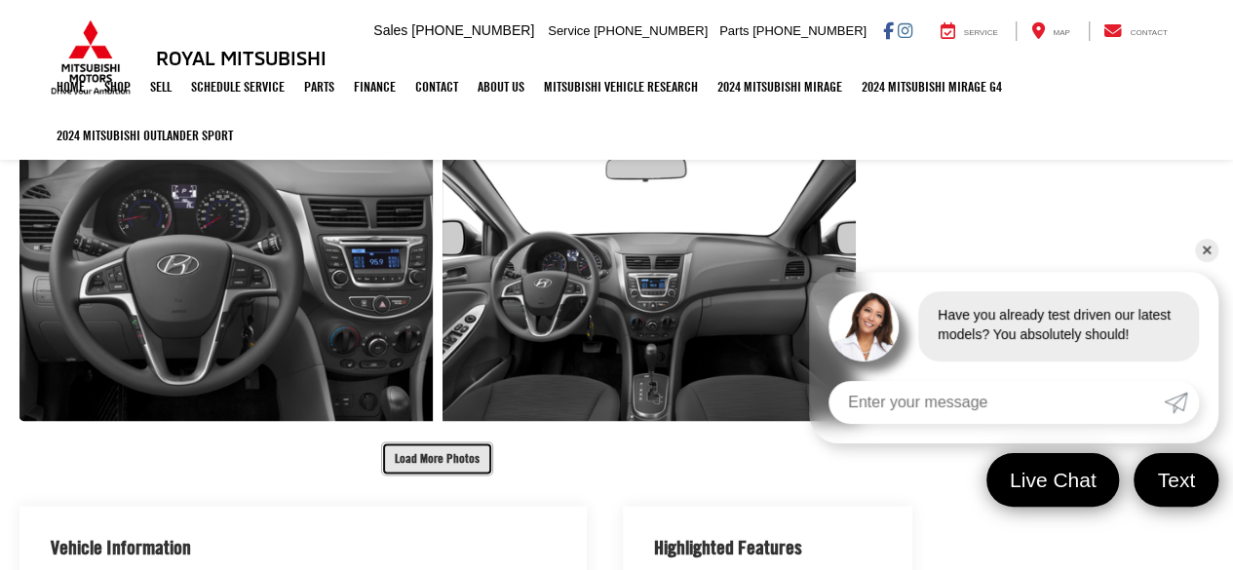
click at [405, 442] on button "Load More Photos" at bounding box center [437, 459] width 112 height 34
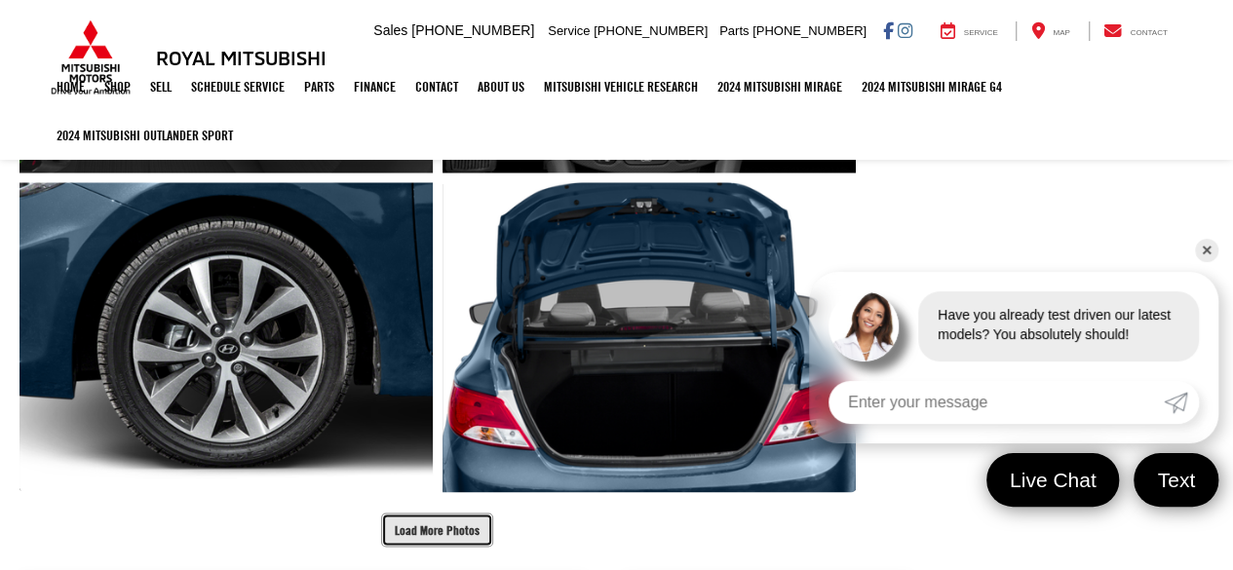
scroll to position [1560, 0]
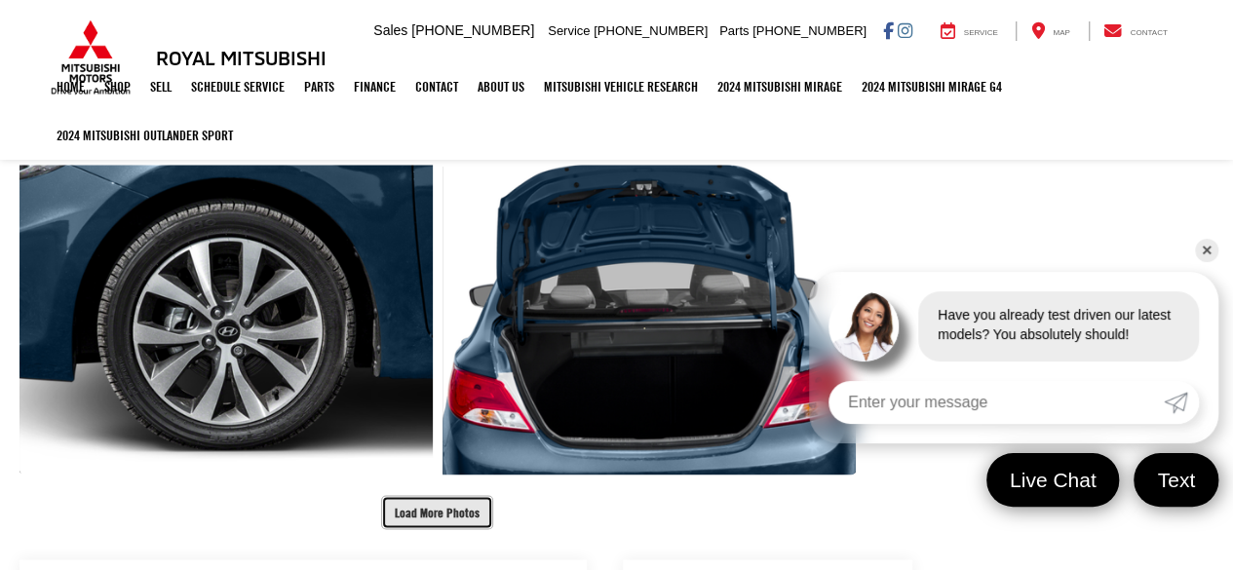
click at [419, 495] on button "Load More Photos" at bounding box center [437, 512] width 112 height 34
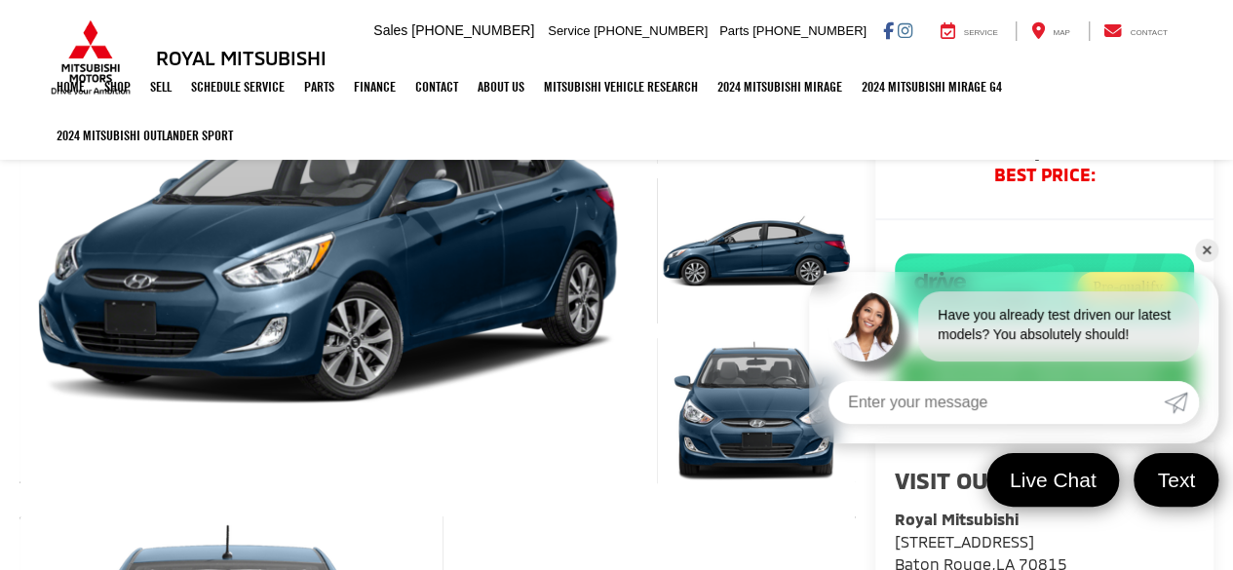
scroll to position [0, 0]
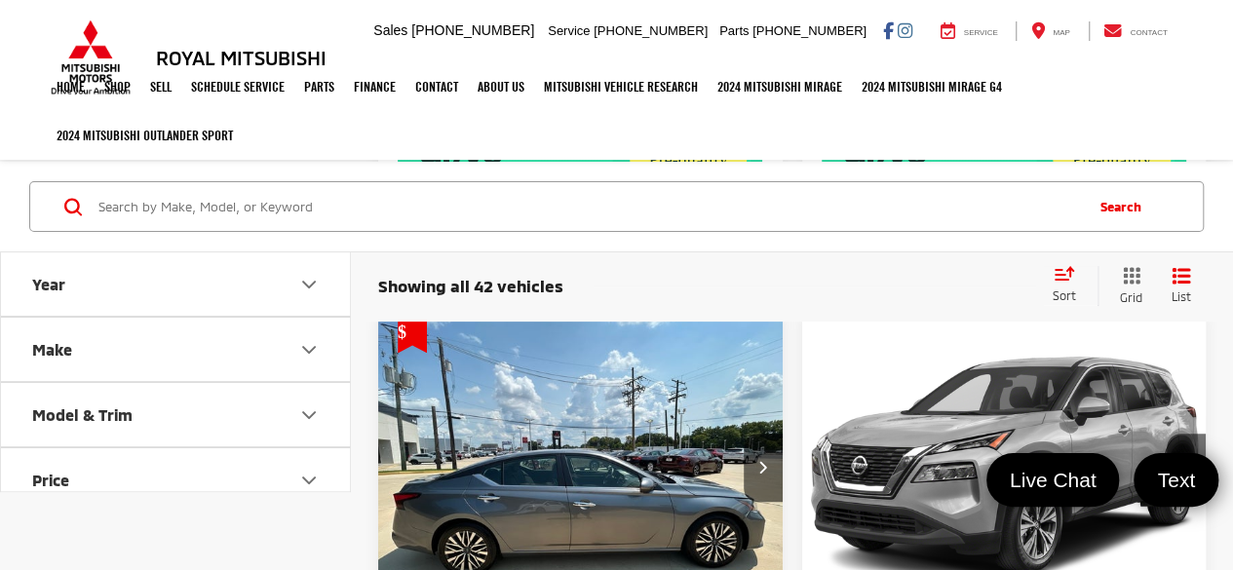
scroll to position [7482, 0]
